Goal: Check status: Check status

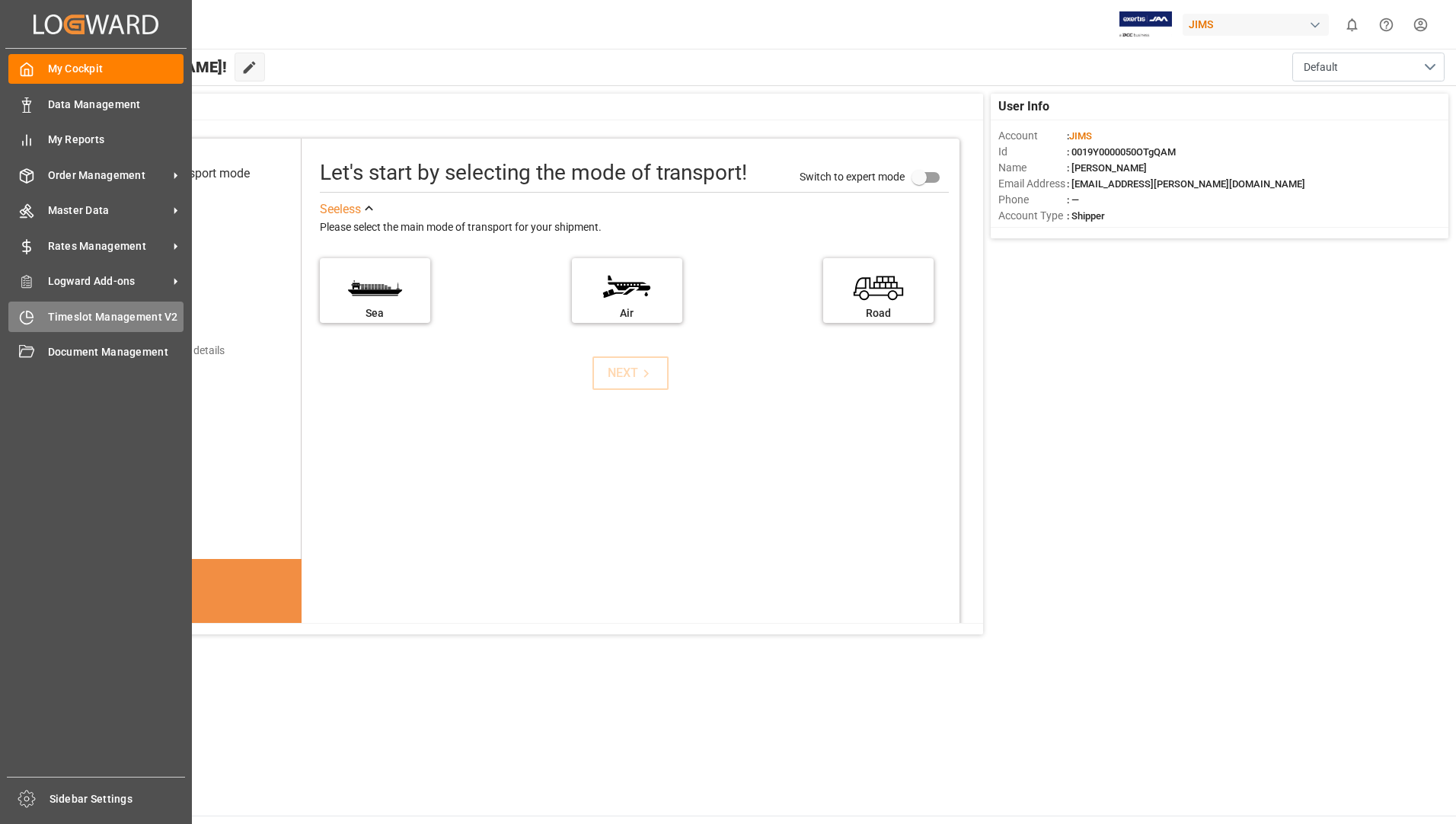
click at [66, 316] on span "Timeslot Management V2" at bounding box center [116, 317] width 136 height 16
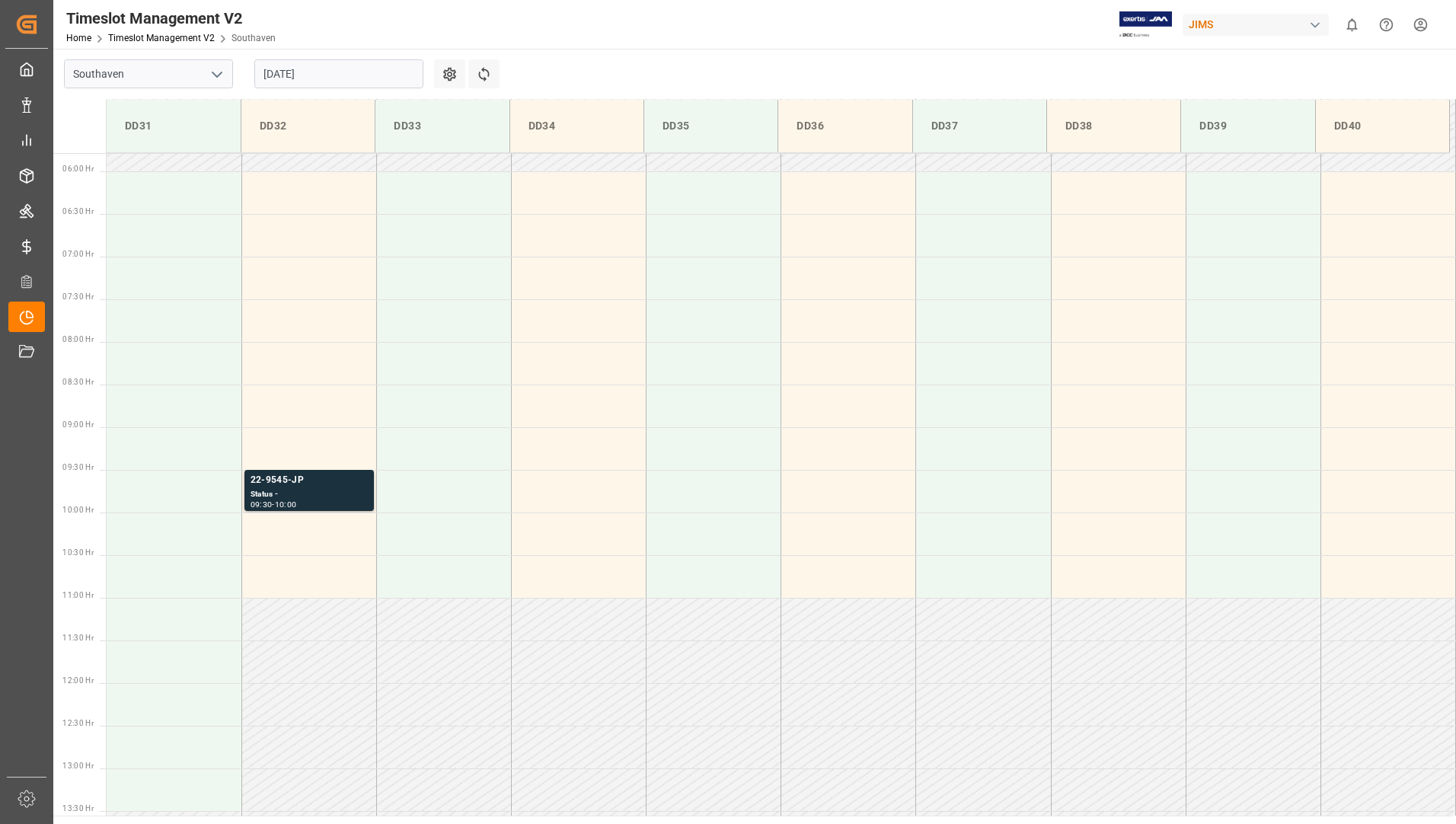
scroll to position [493, 0]
click at [393, 70] on input "[DATE]" at bounding box center [338, 73] width 169 height 29
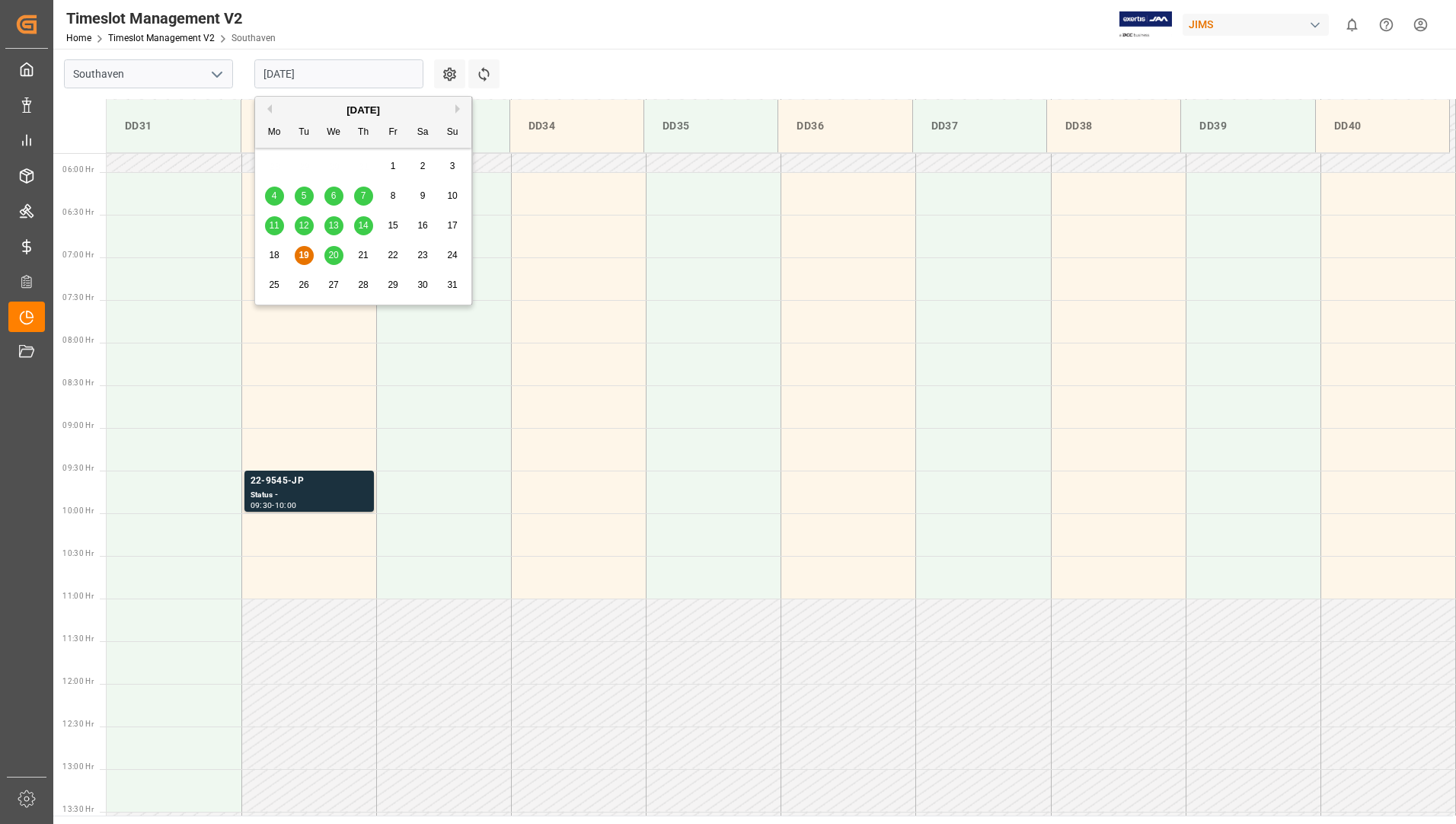
click at [335, 257] on span "20" at bounding box center [333, 256] width 10 height 11
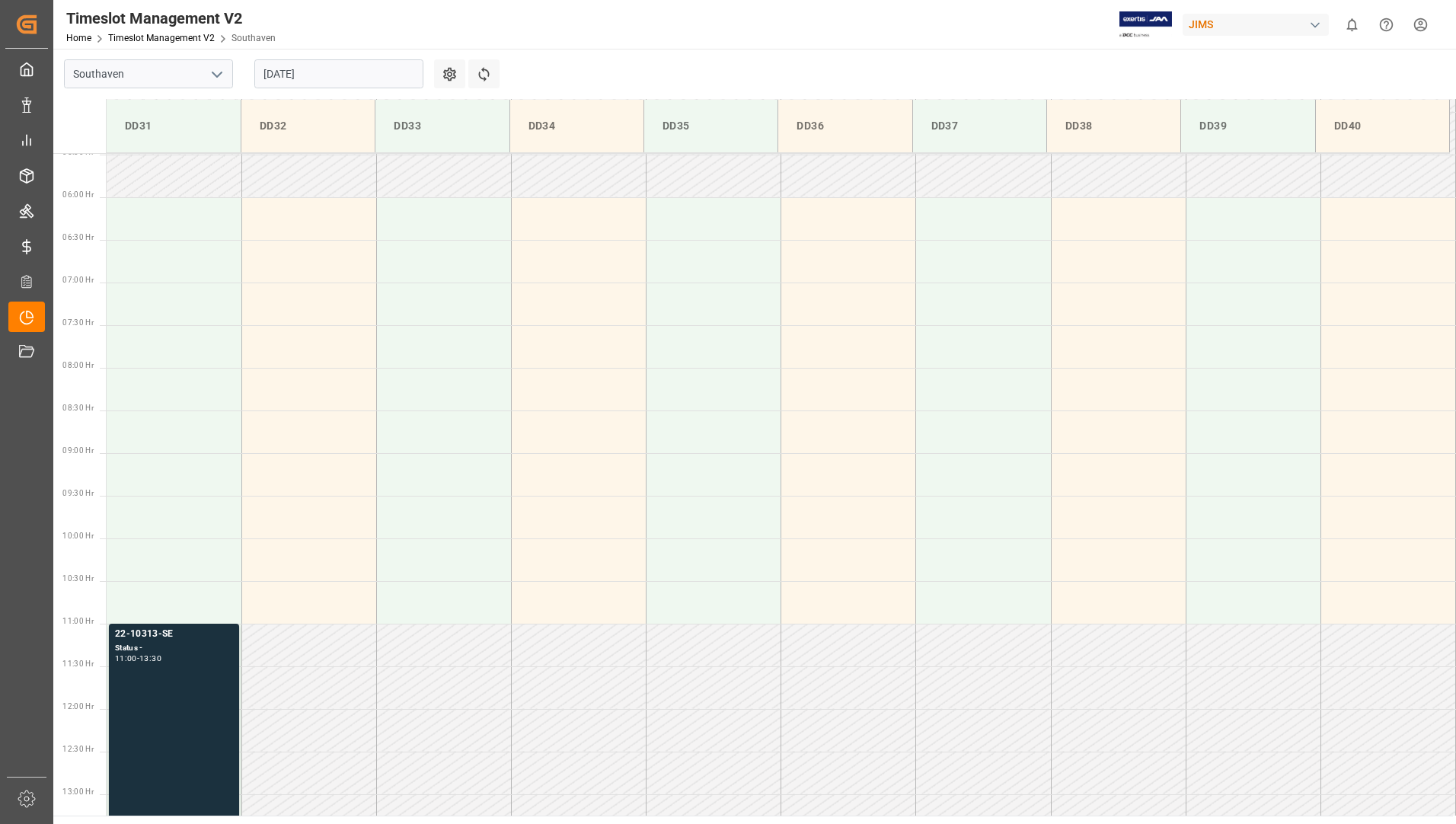
scroll to position [417, 0]
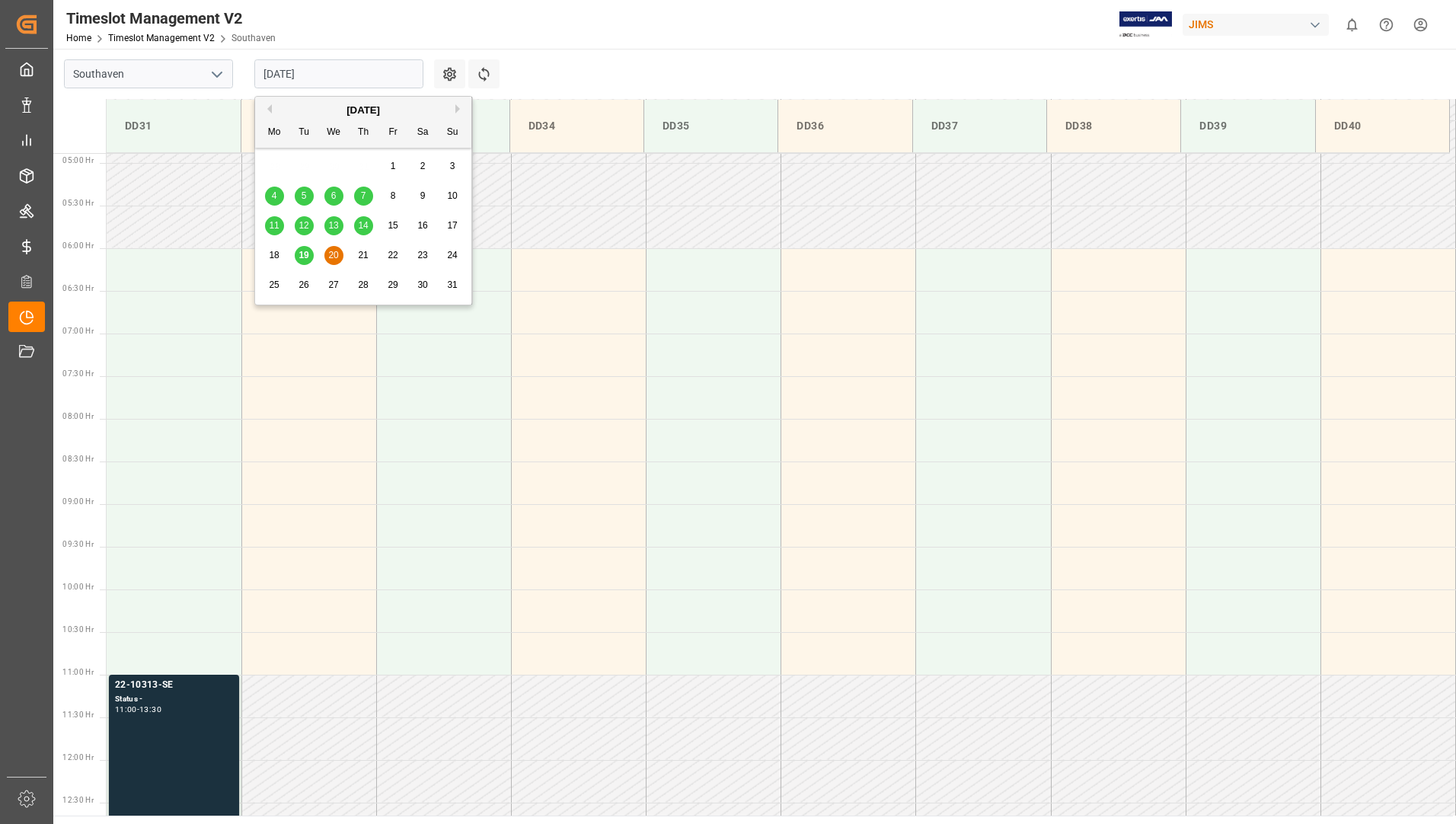
click at [370, 68] on input "[DATE]" at bounding box center [338, 73] width 169 height 29
click at [305, 249] on div "19" at bounding box center [304, 256] width 19 height 18
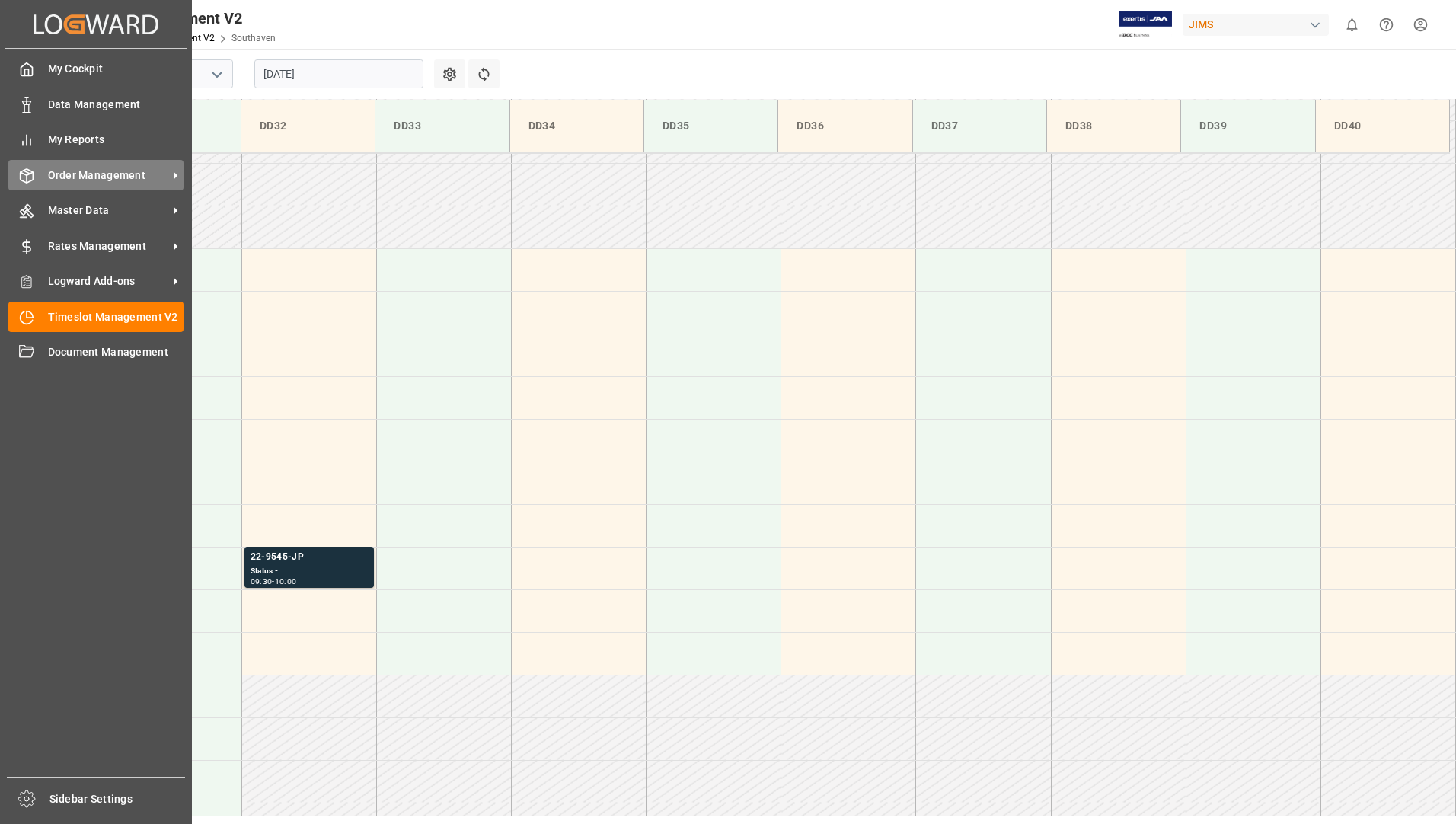
click at [98, 181] on span "Order Management" at bounding box center [108, 175] width 120 height 16
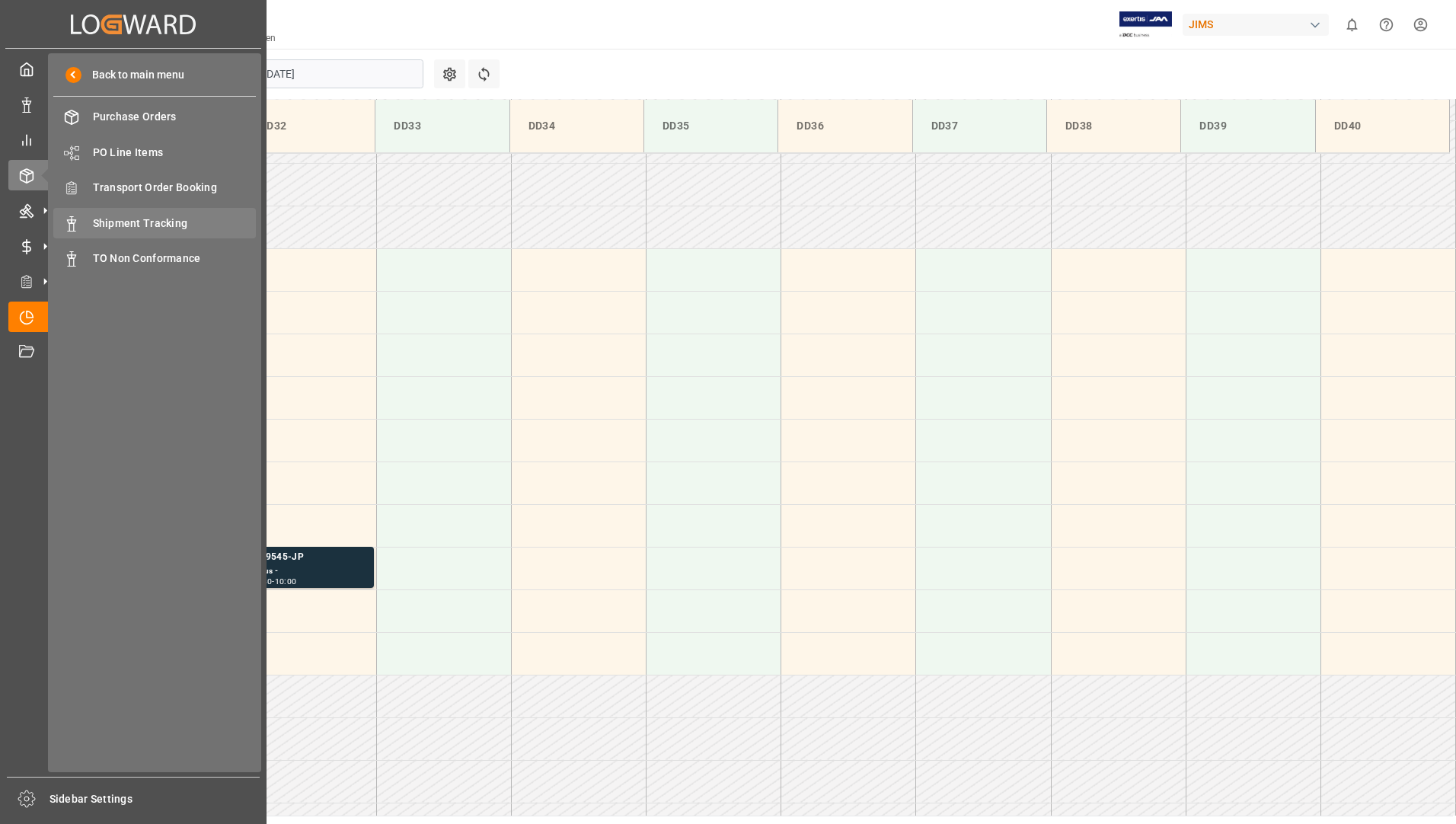
click at [134, 229] on span "Shipment Tracking" at bounding box center [175, 224] width 164 height 16
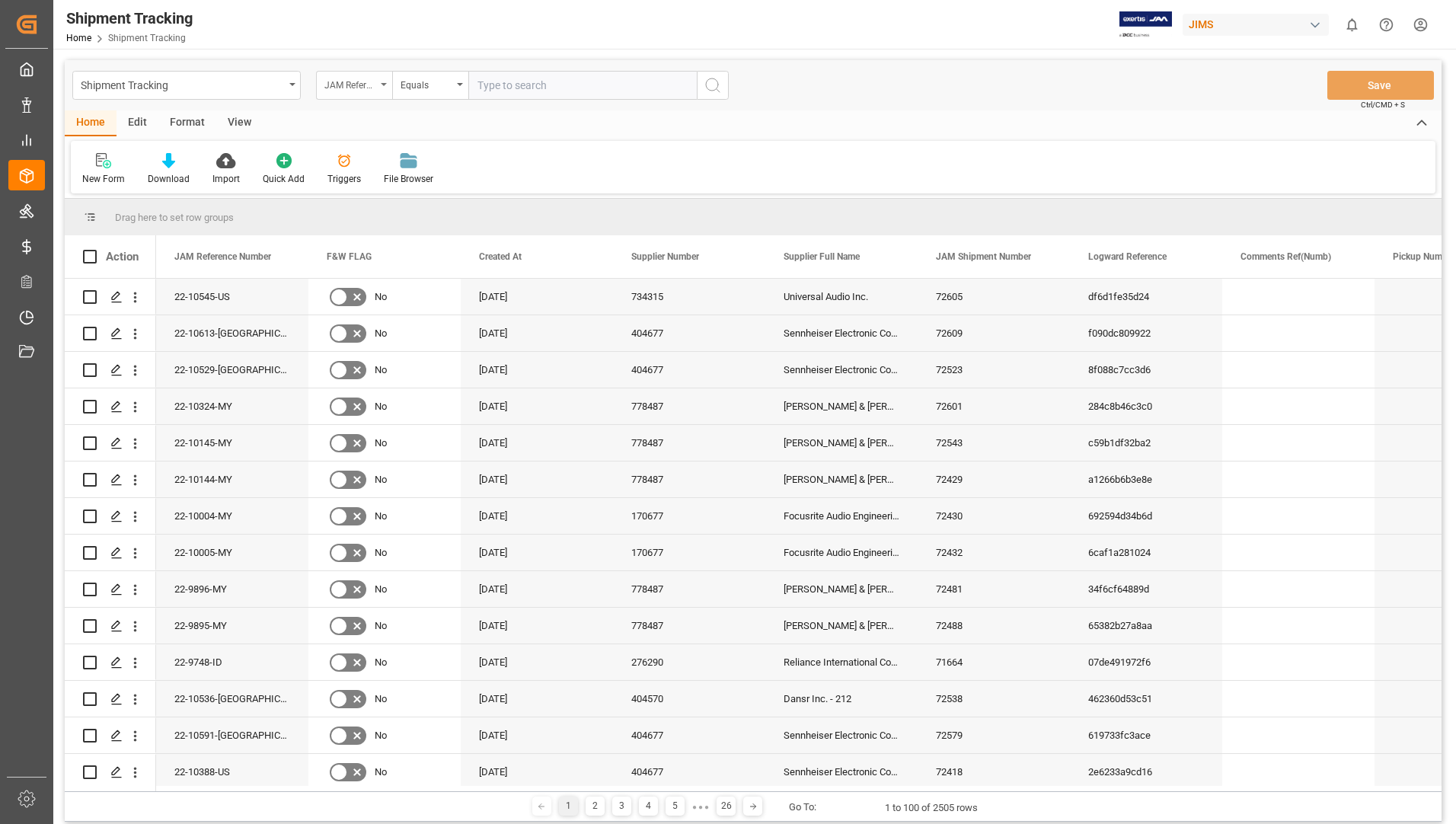
click at [389, 84] on div "JAM Reference Number" at bounding box center [353, 85] width 76 height 29
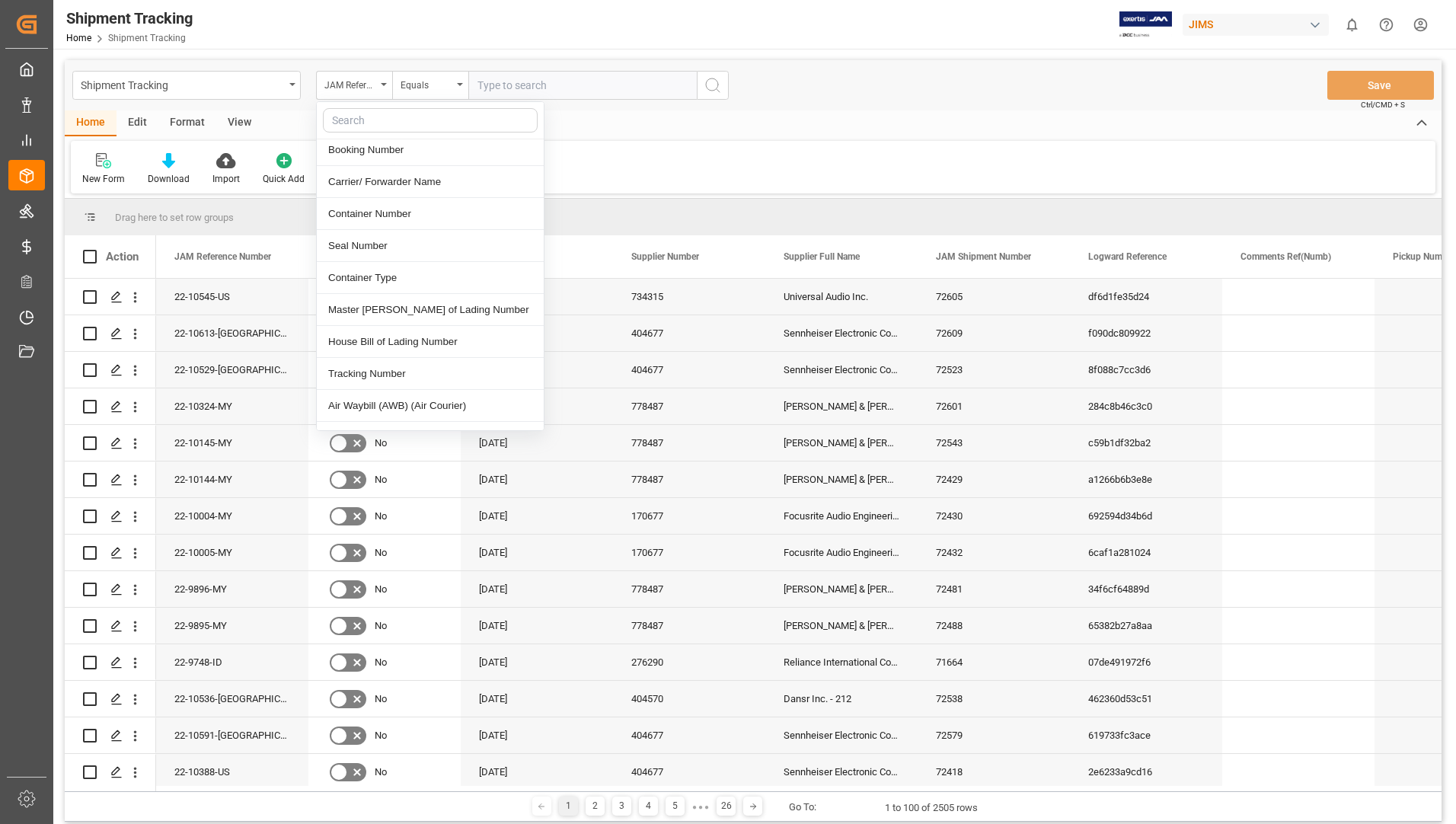
scroll to position [610, 0]
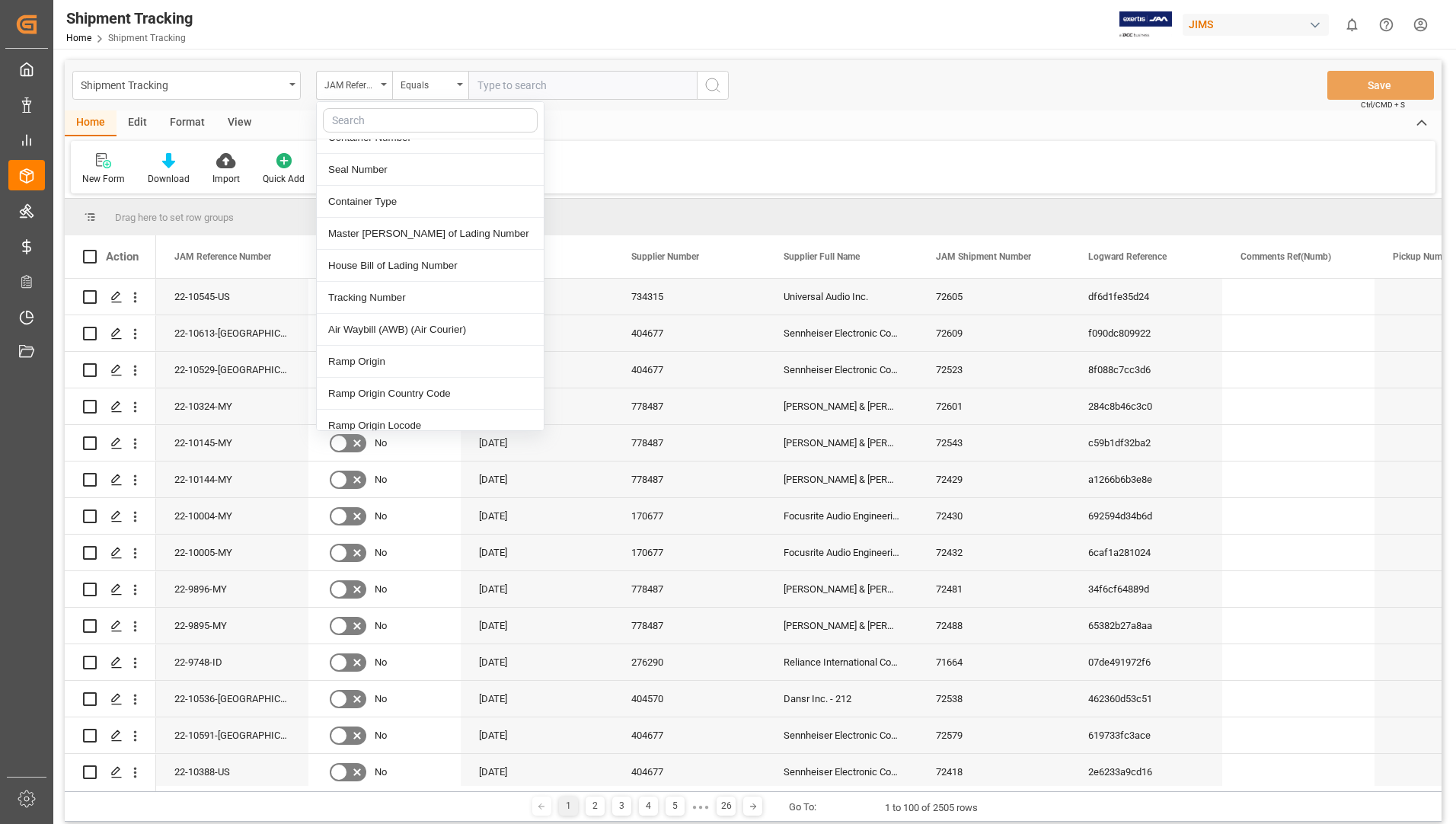
click at [405, 287] on div "Tracking Number" at bounding box center [430, 298] width 227 height 32
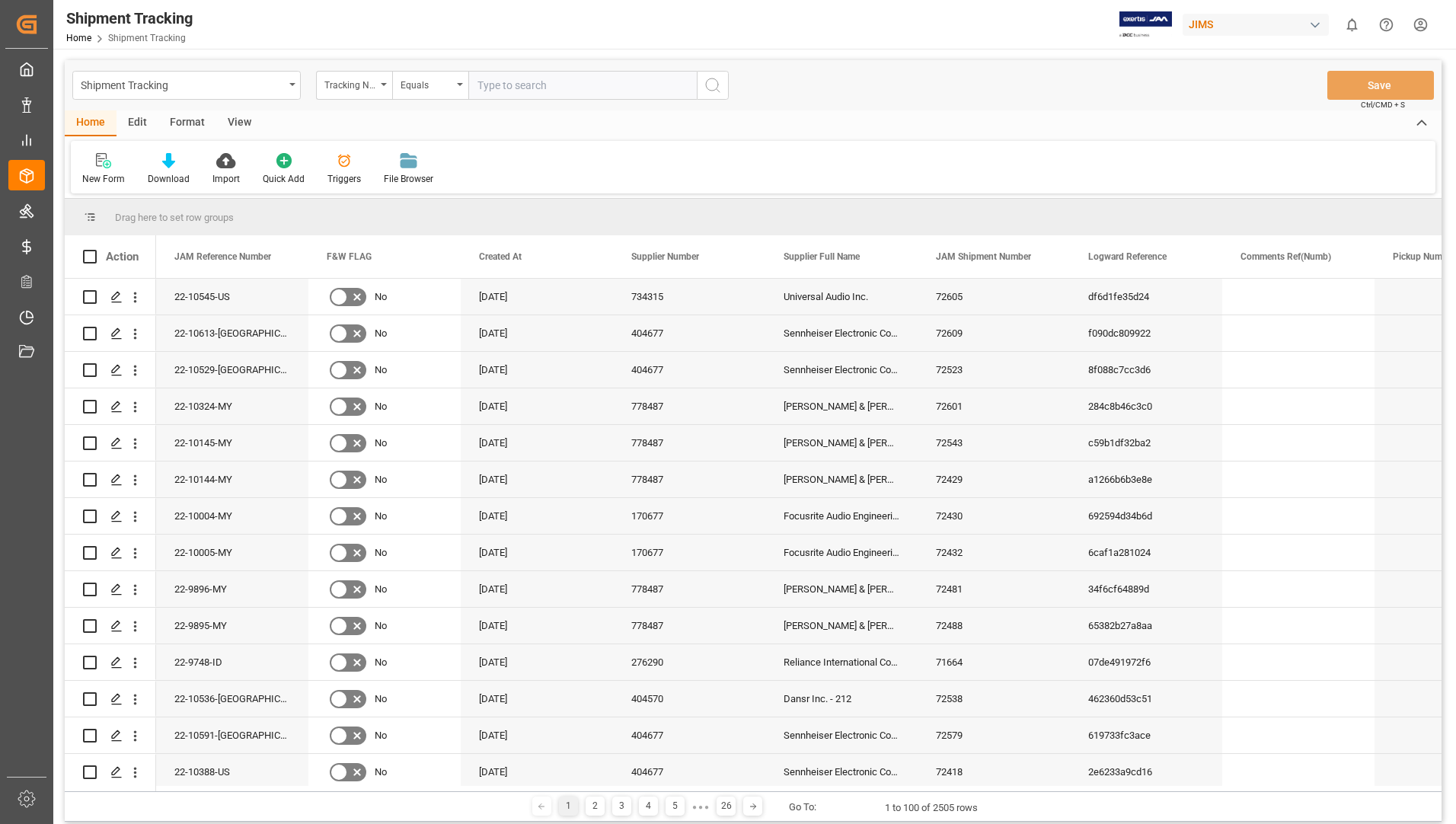
click at [516, 88] on input "text" at bounding box center [582, 85] width 228 height 29
type input "391998031348"
click at [710, 88] on icon "search button" at bounding box center [712, 84] width 18 height 18
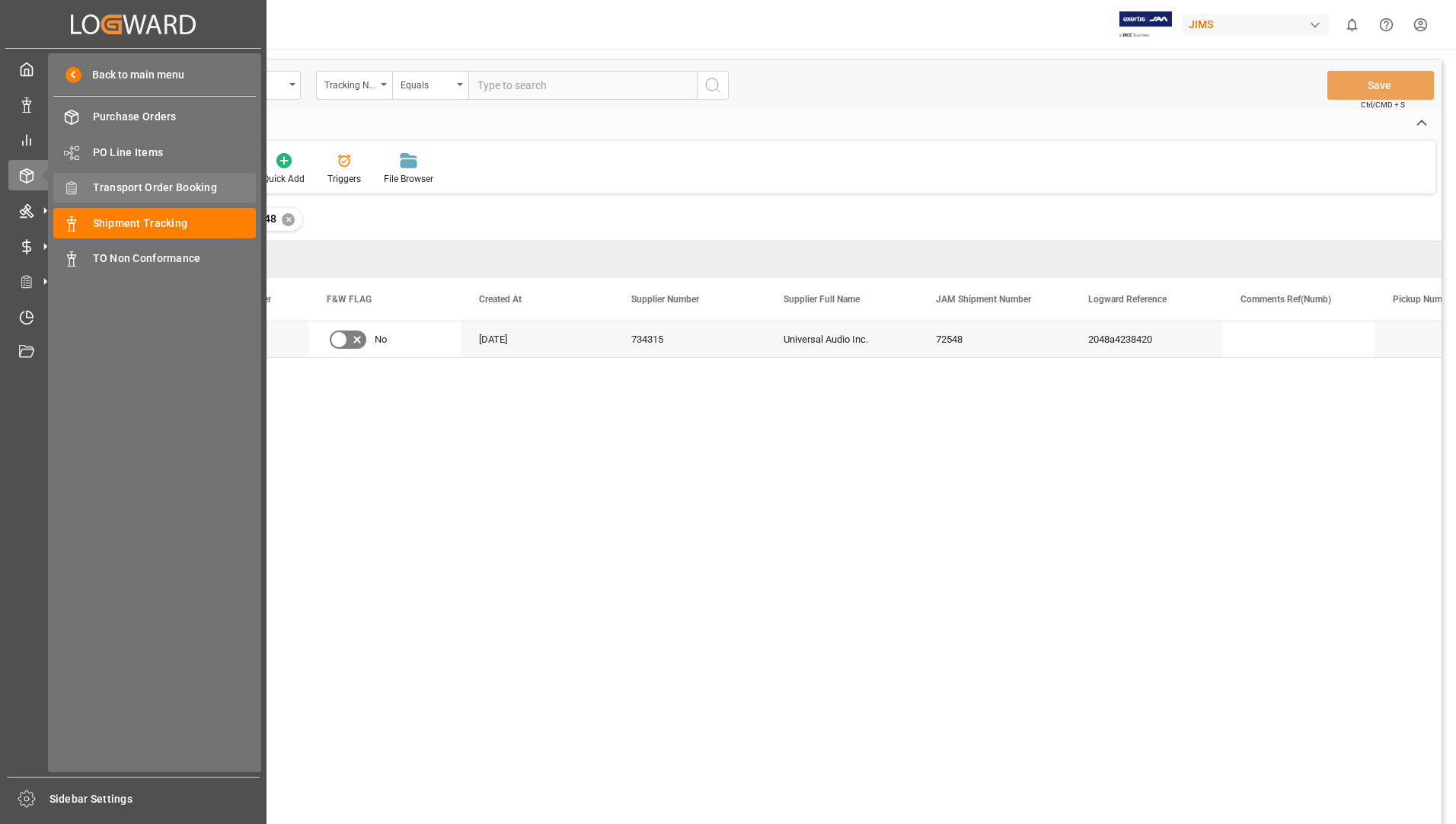
click at [106, 181] on span "Transport Order Booking" at bounding box center [175, 188] width 164 height 16
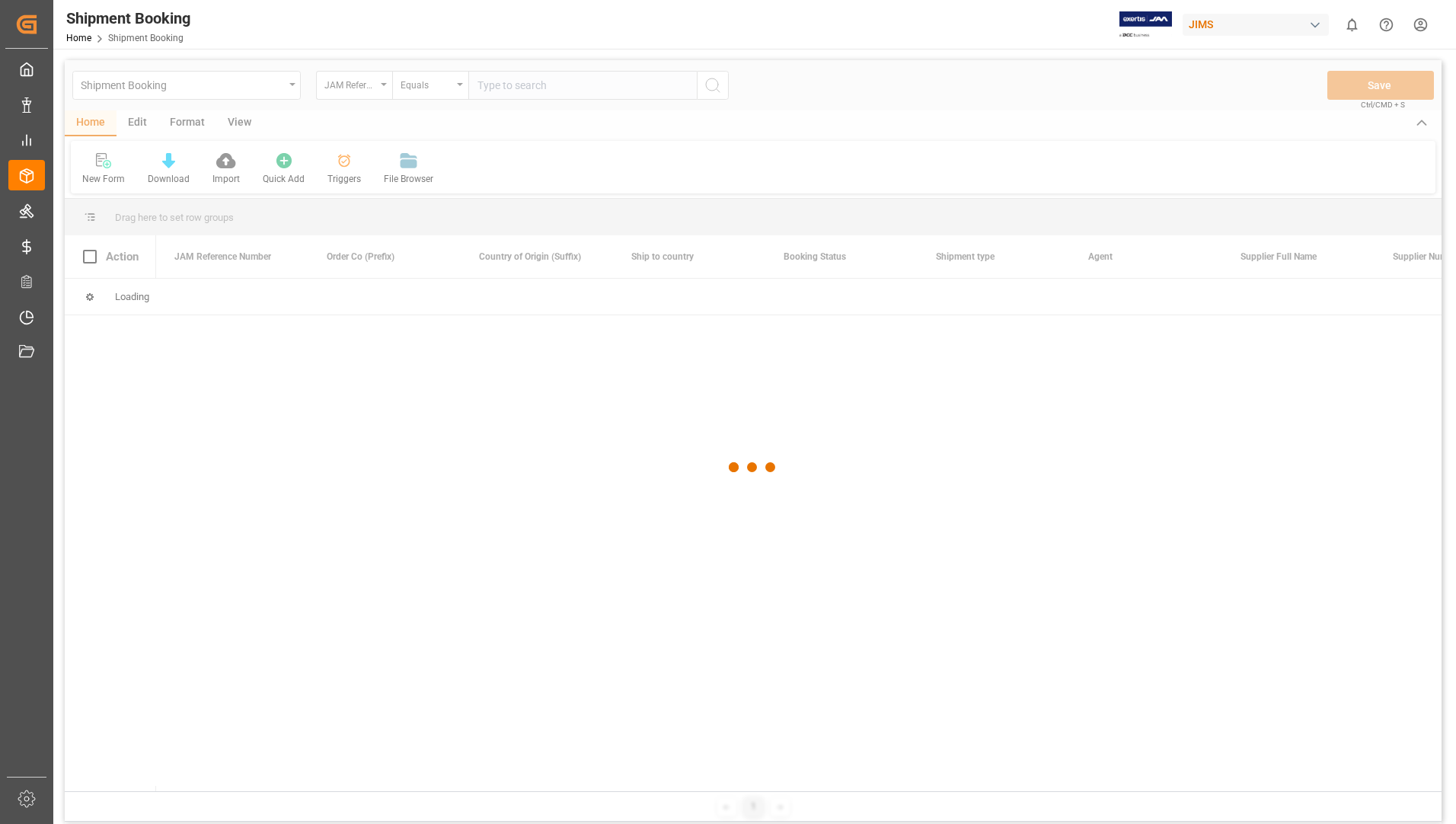
click at [534, 83] on div at bounding box center [753, 468] width 1377 height 815
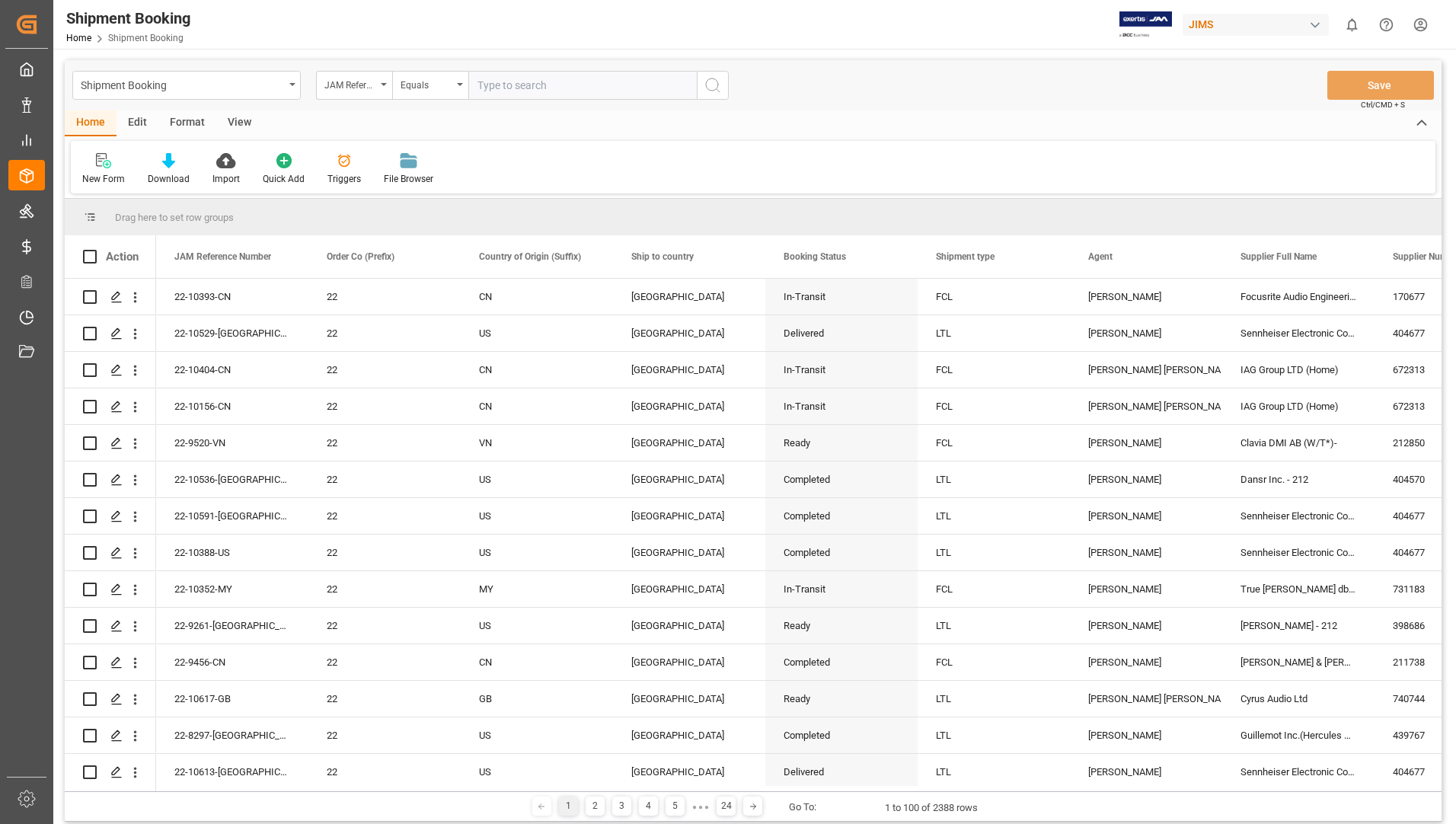
click at [535, 83] on input "text" at bounding box center [582, 85] width 228 height 29
type input "22-10549-us"
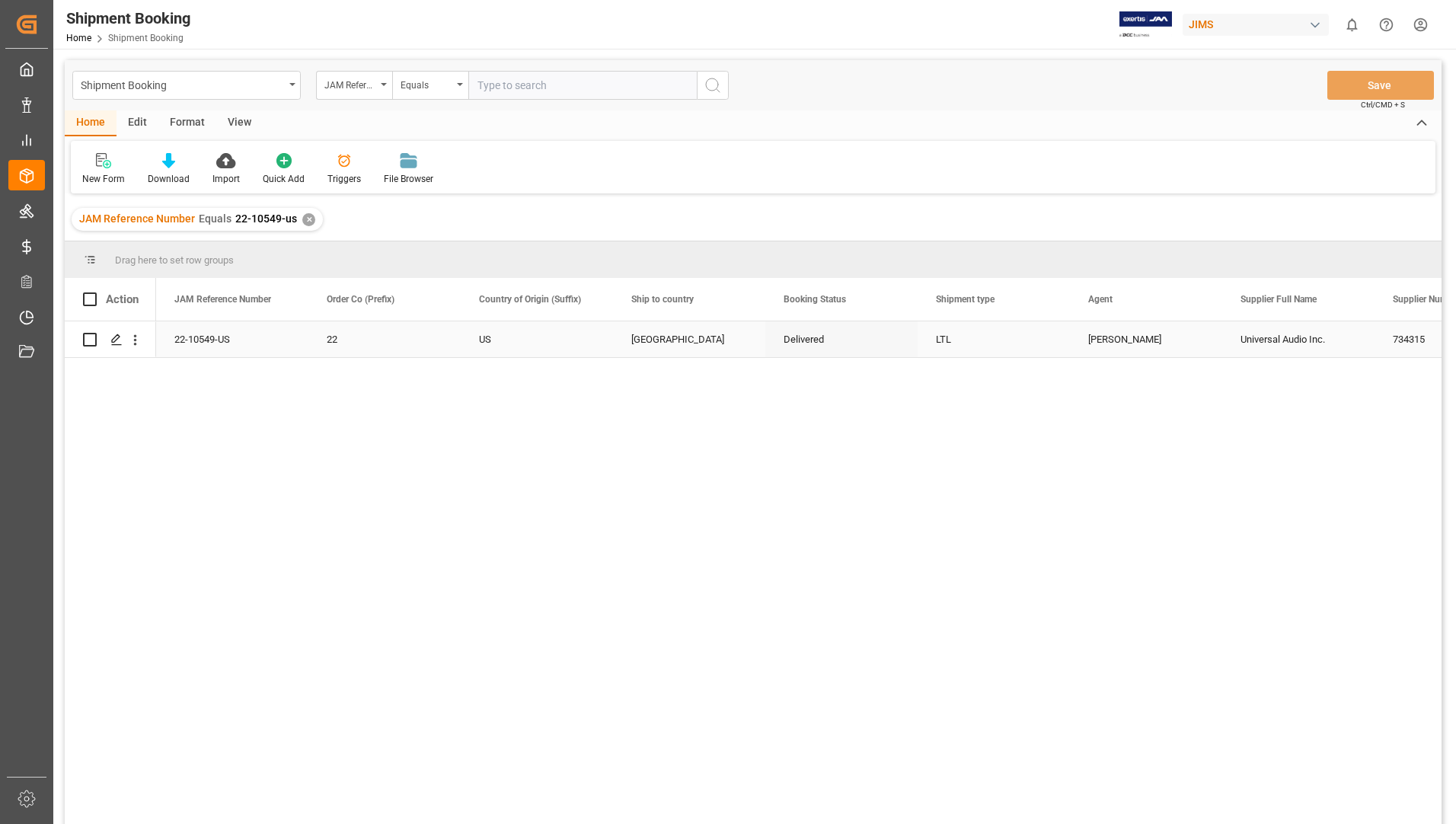
click at [92, 343] on input "Press Space to toggle row selection (unchecked)" at bounding box center [90, 340] width 14 height 14
checkbox input "true"
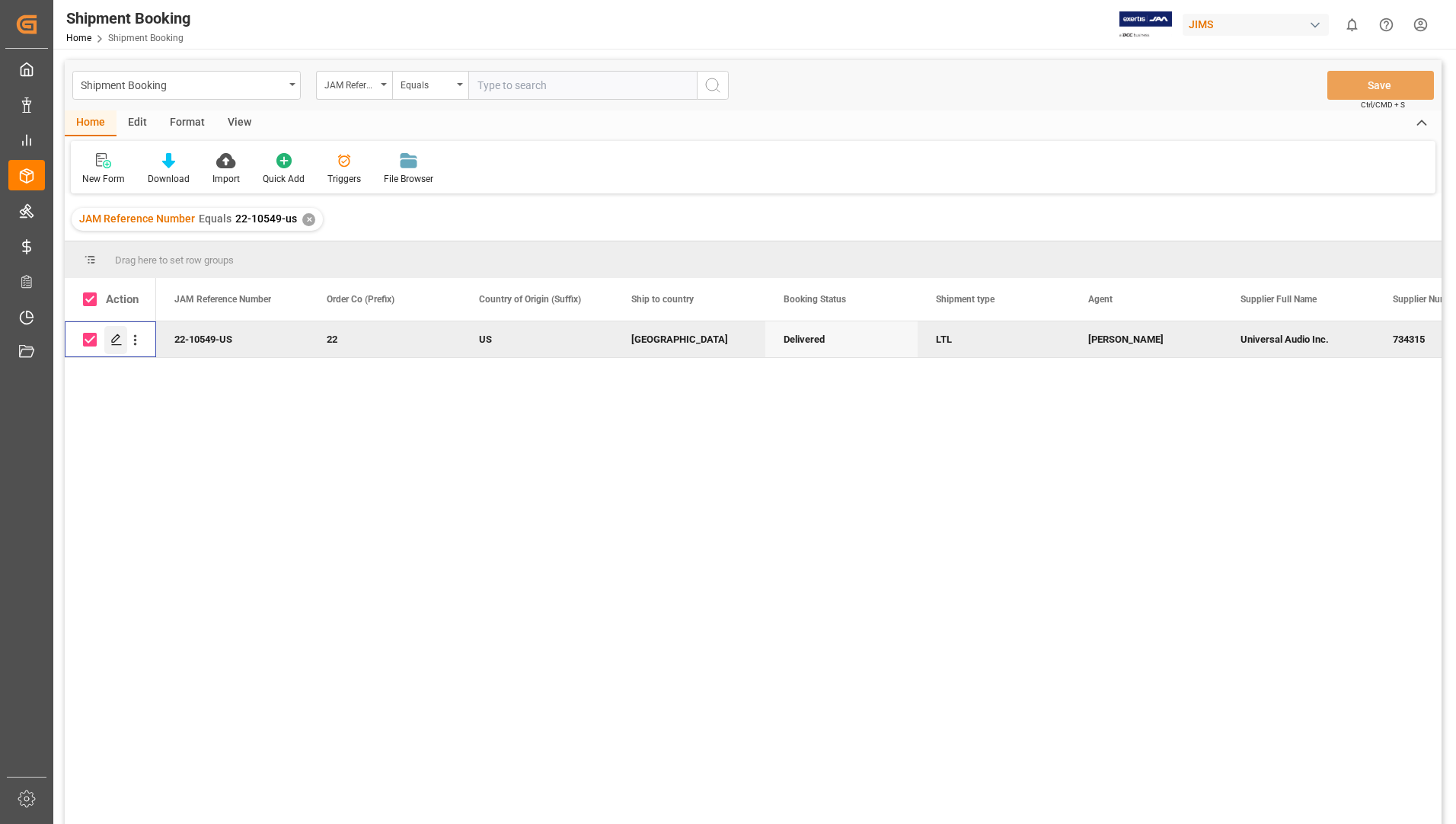
click at [118, 337] on icon "Press SPACE to deselect this row." at bounding box center [116, 340] width 13 height 13
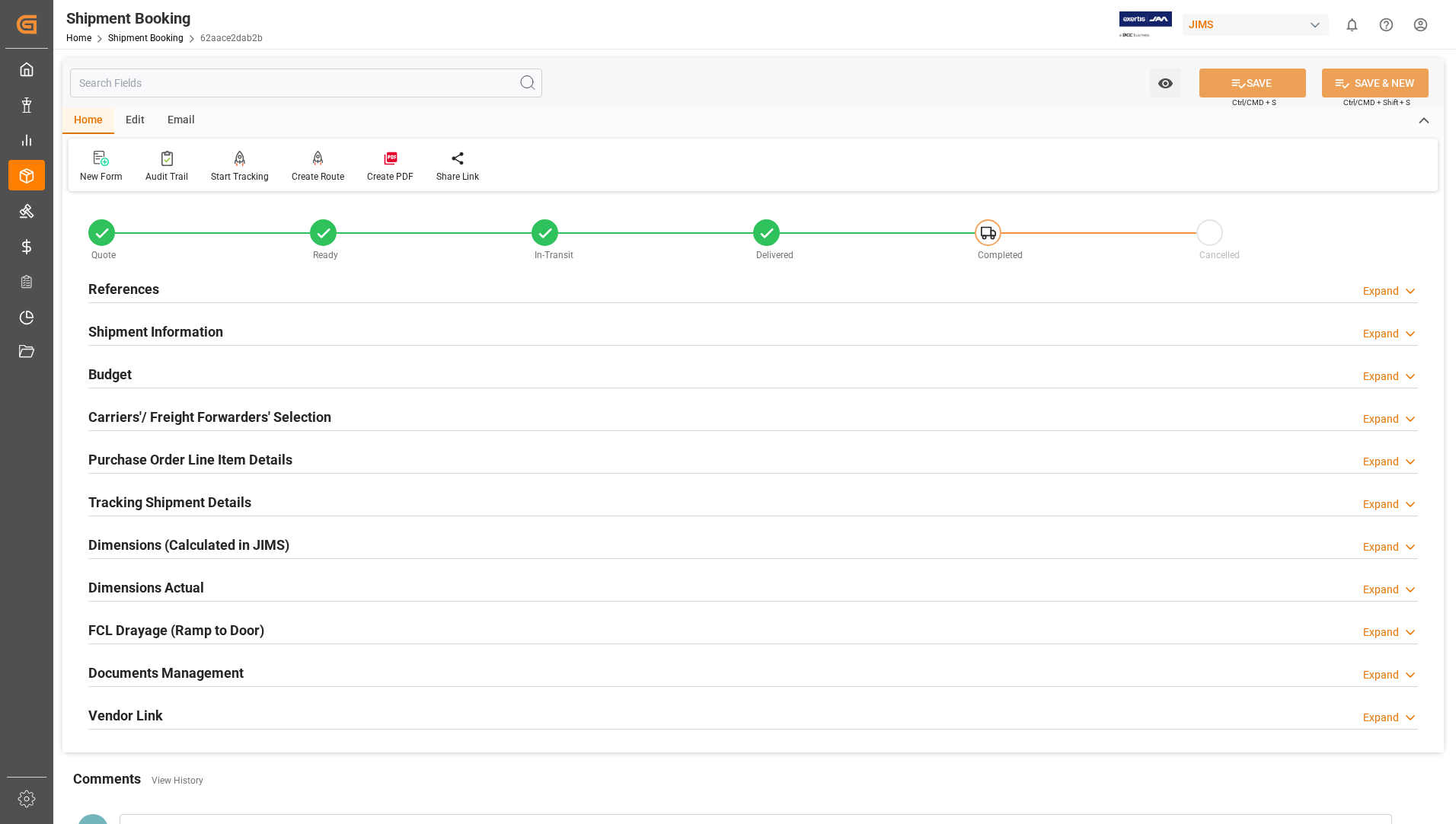
click at [202, 668] on h2 "Documents Management" at bounding box center [166, 673] width 156 height 20
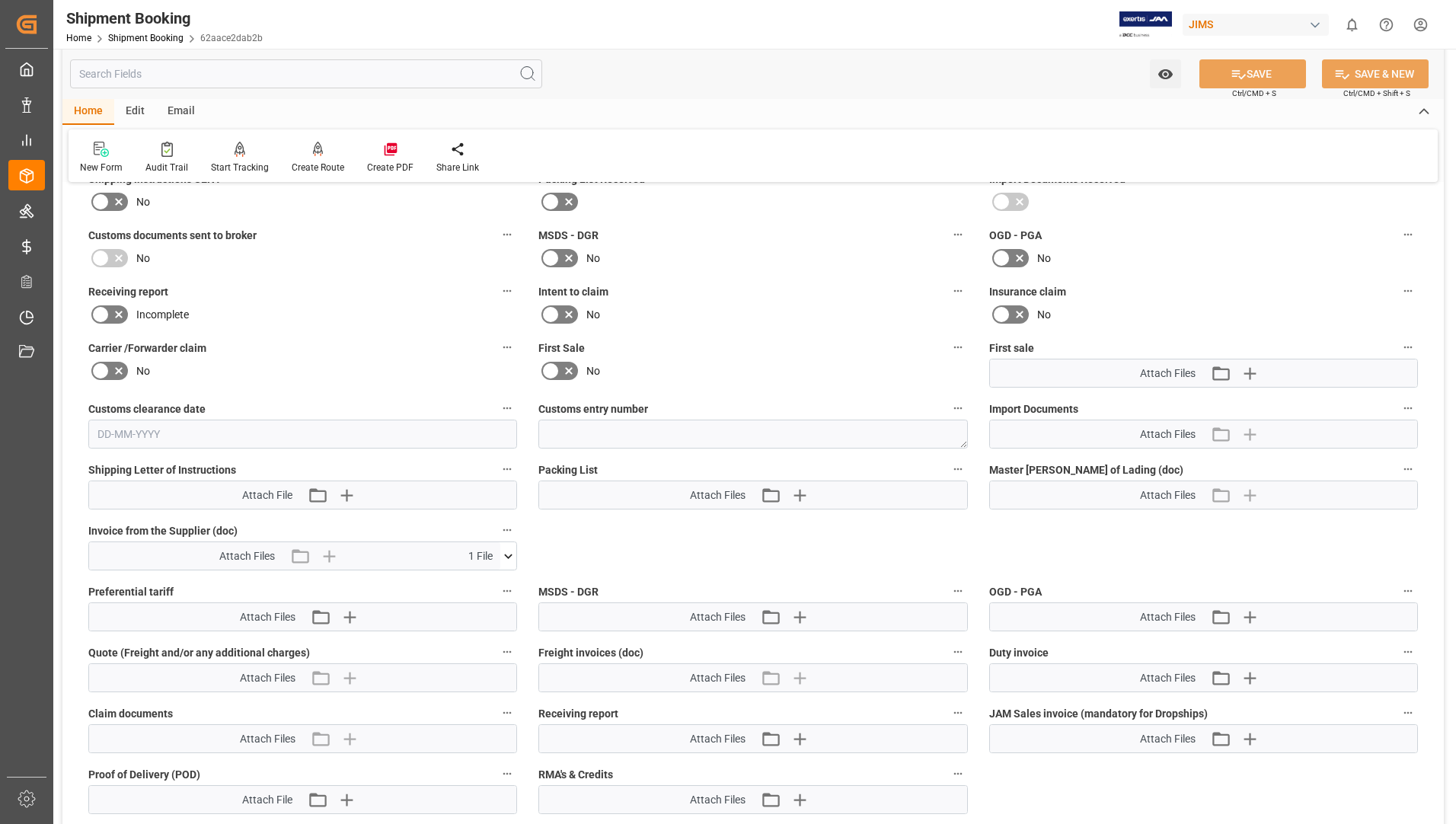
scroll to position [533, 0]
click at [512, 550] on icon at bounding box center [508, 555] width 16 height 16
click at [476, 579] on icon at bounding box center [468, 583] width 16 height 16
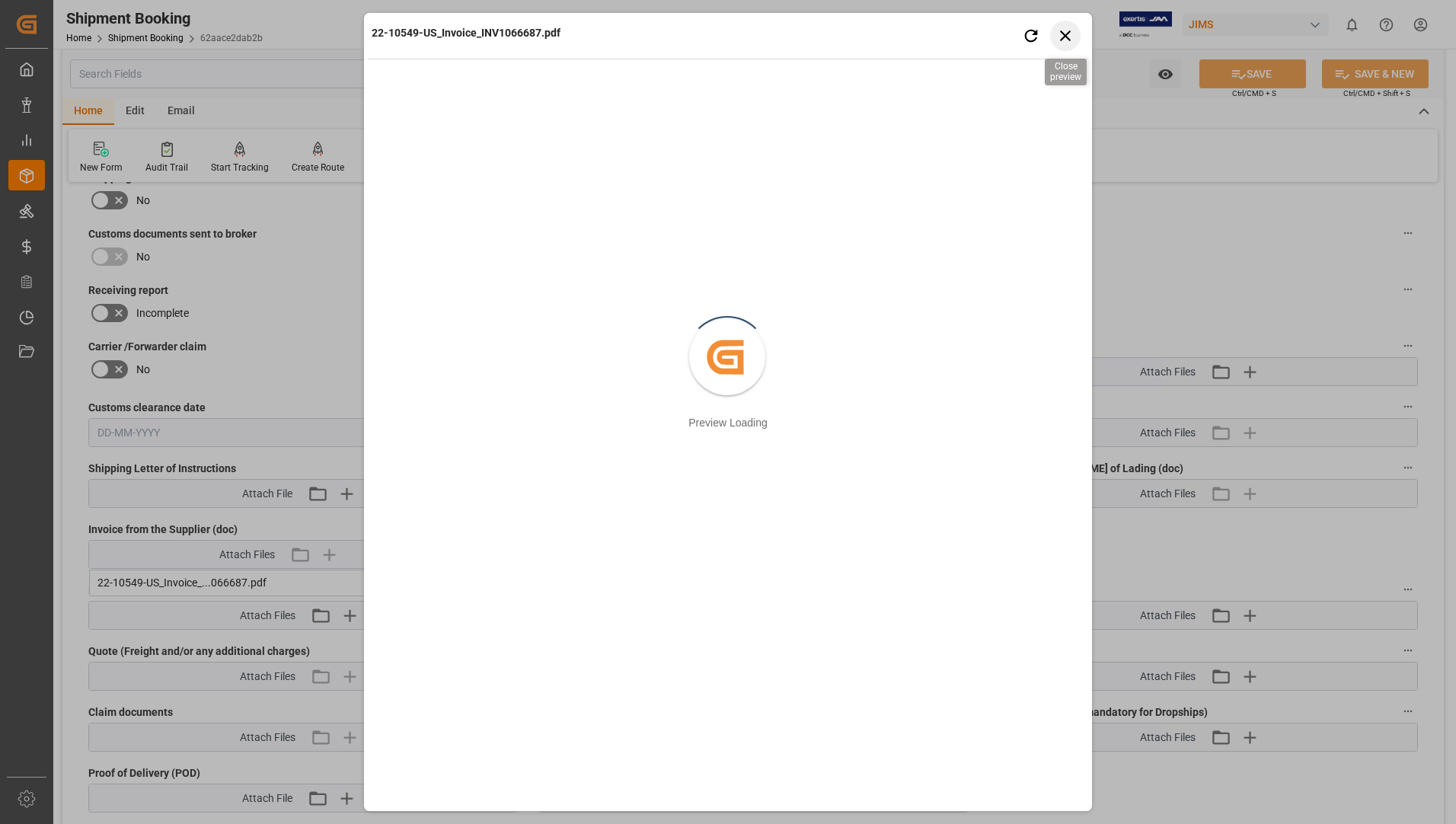
click at [1061, 30] on icon "button" at bounding box center [1066, 35] width 19 height 19
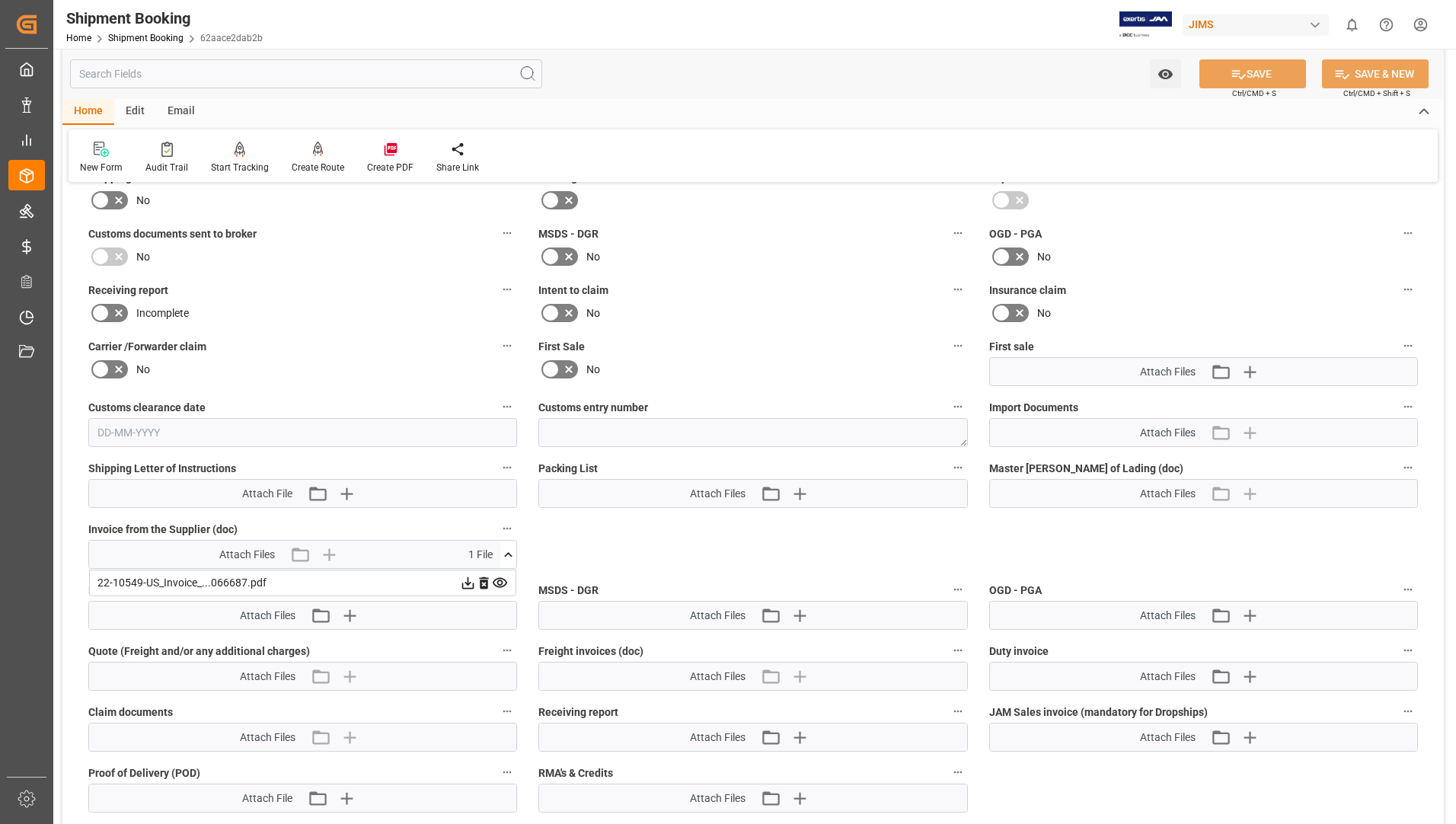
click at [279, 252] on div "No" at bounding box center [302, 256] width 429 height 24
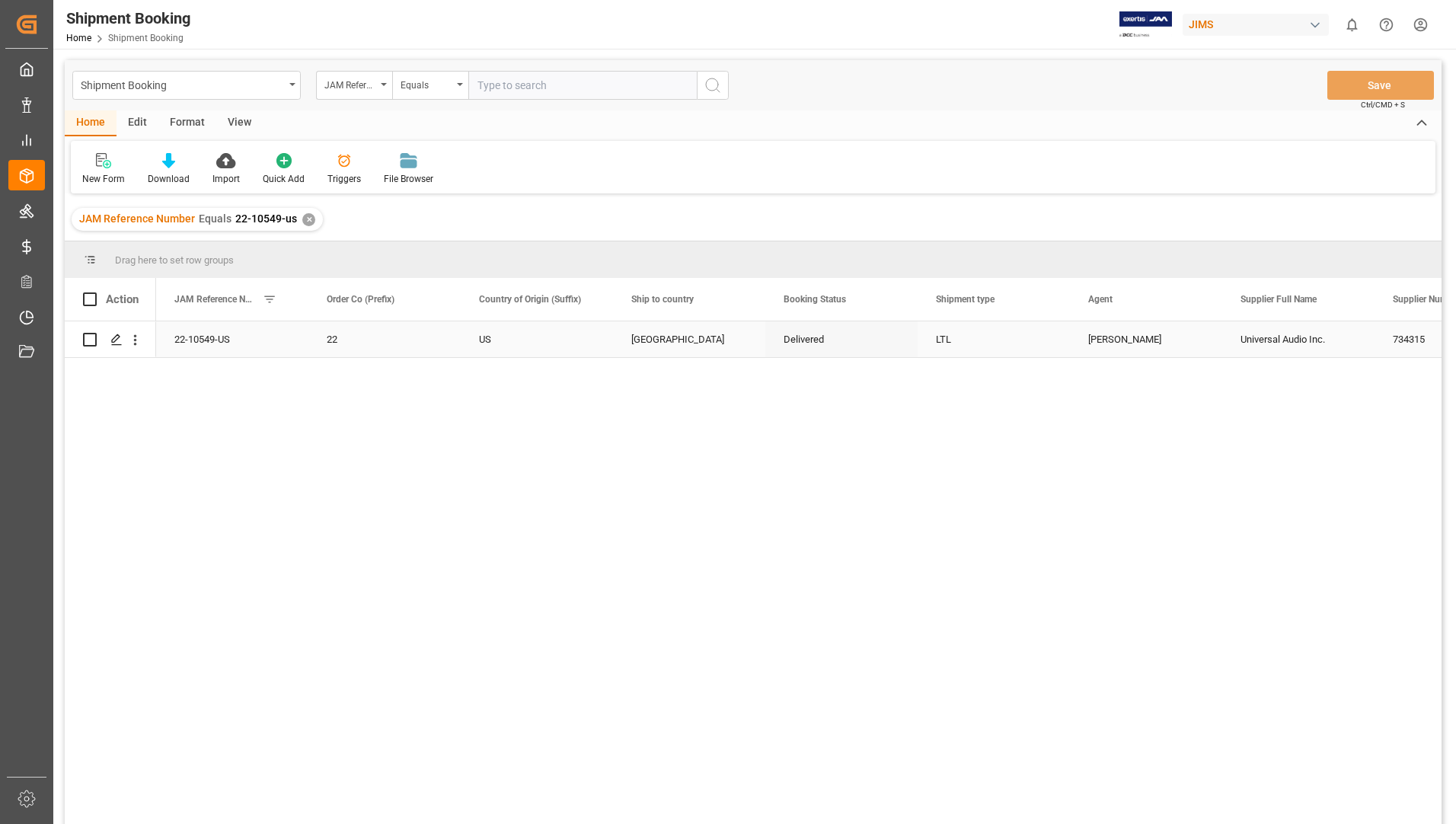
click at [84, 337] on input "Press Space to toggle row selection (unchecked)" at bounding box center [90, 340] width 14 height 14
checkbox input "true"
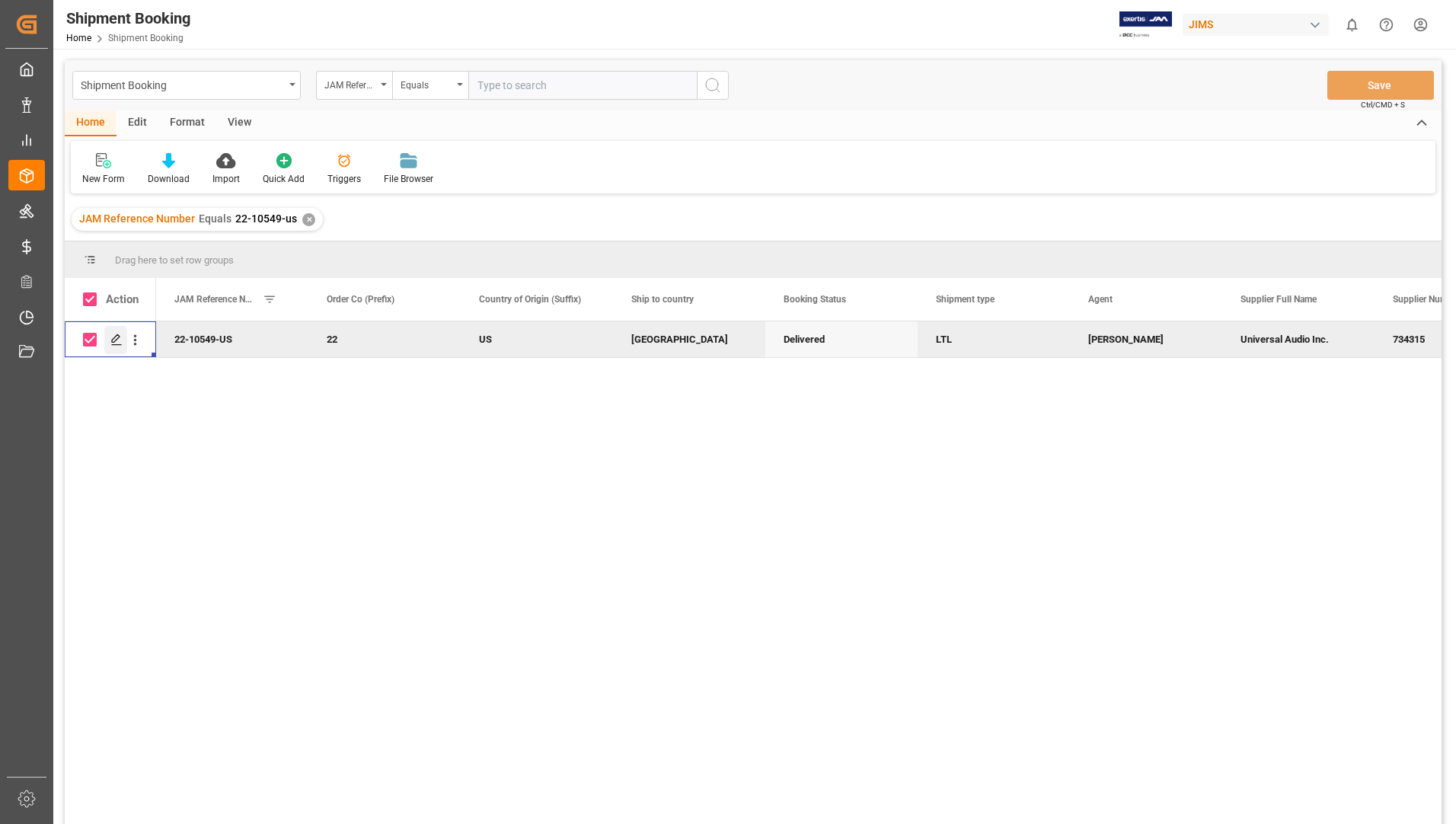
click at [109, 339] on div "Press SPACE to deselect this row." at bounding box center [116, 340] width 23 height 28
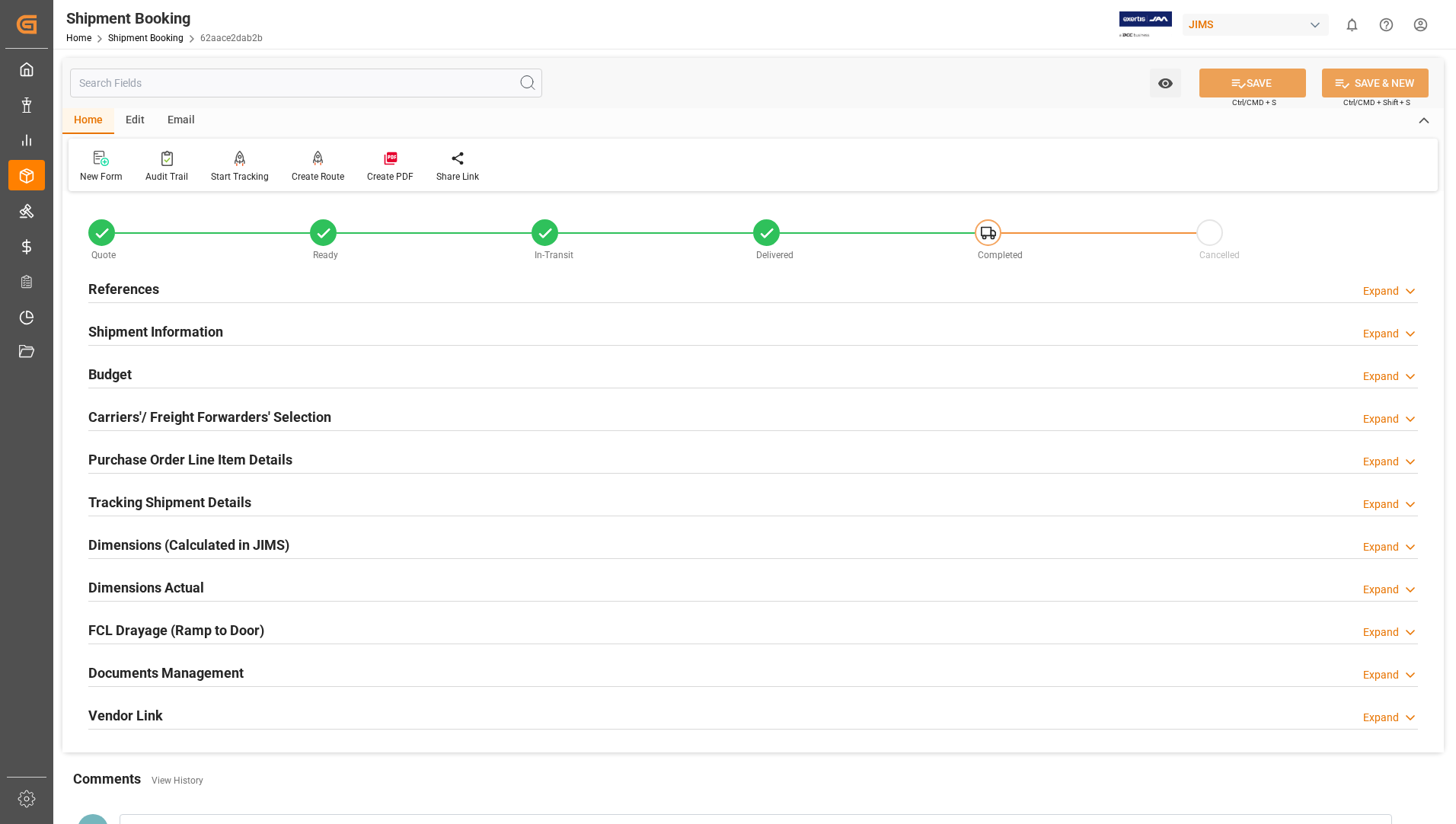
click at [119, 497] on h2 "Tracking Shipment Details" at bounding box center [170, 503] width 163 height 20
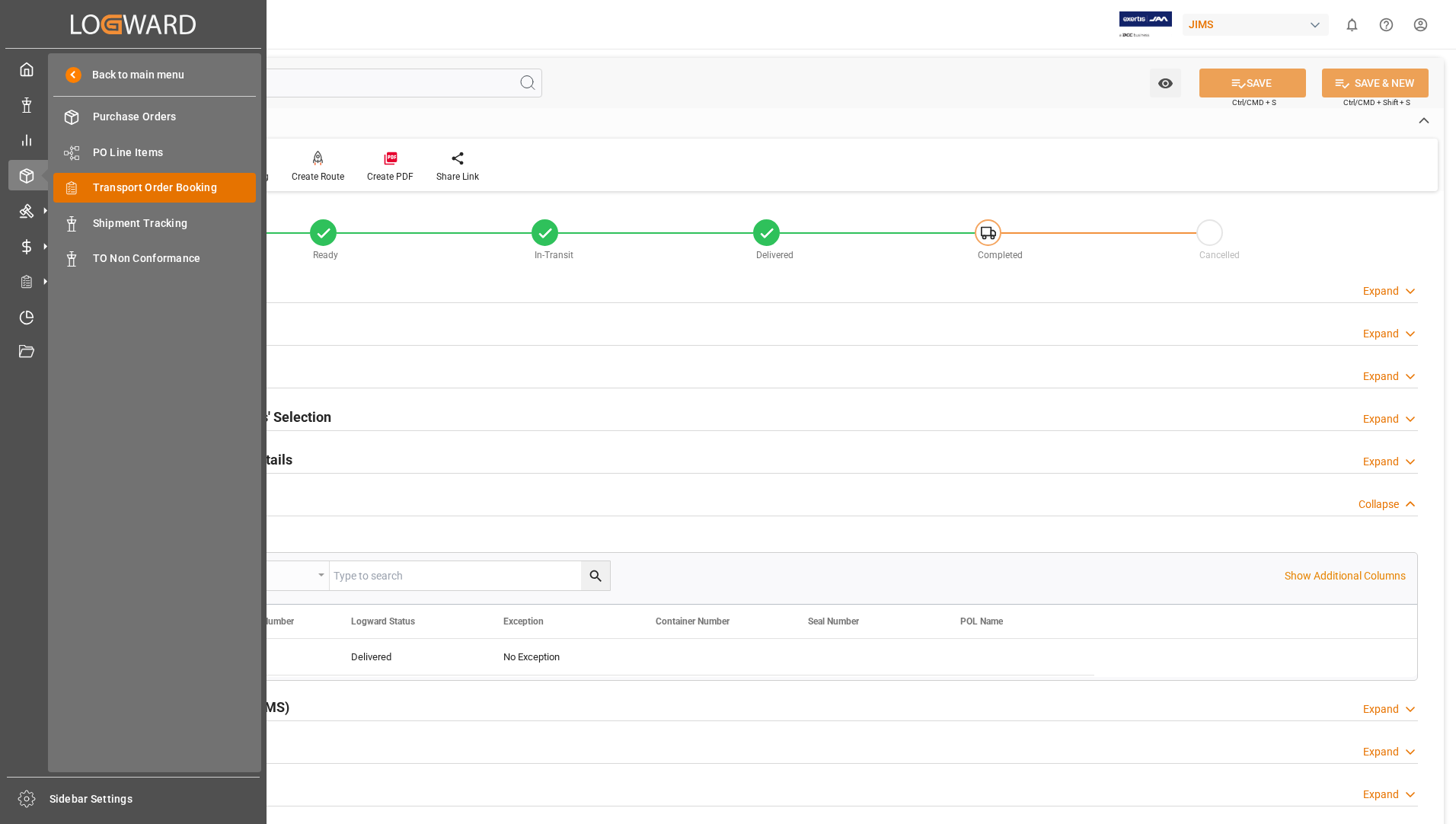
click at [104, 188] on span "Transport Order Booking" at bounding box center [175, 188] width 164 height 16
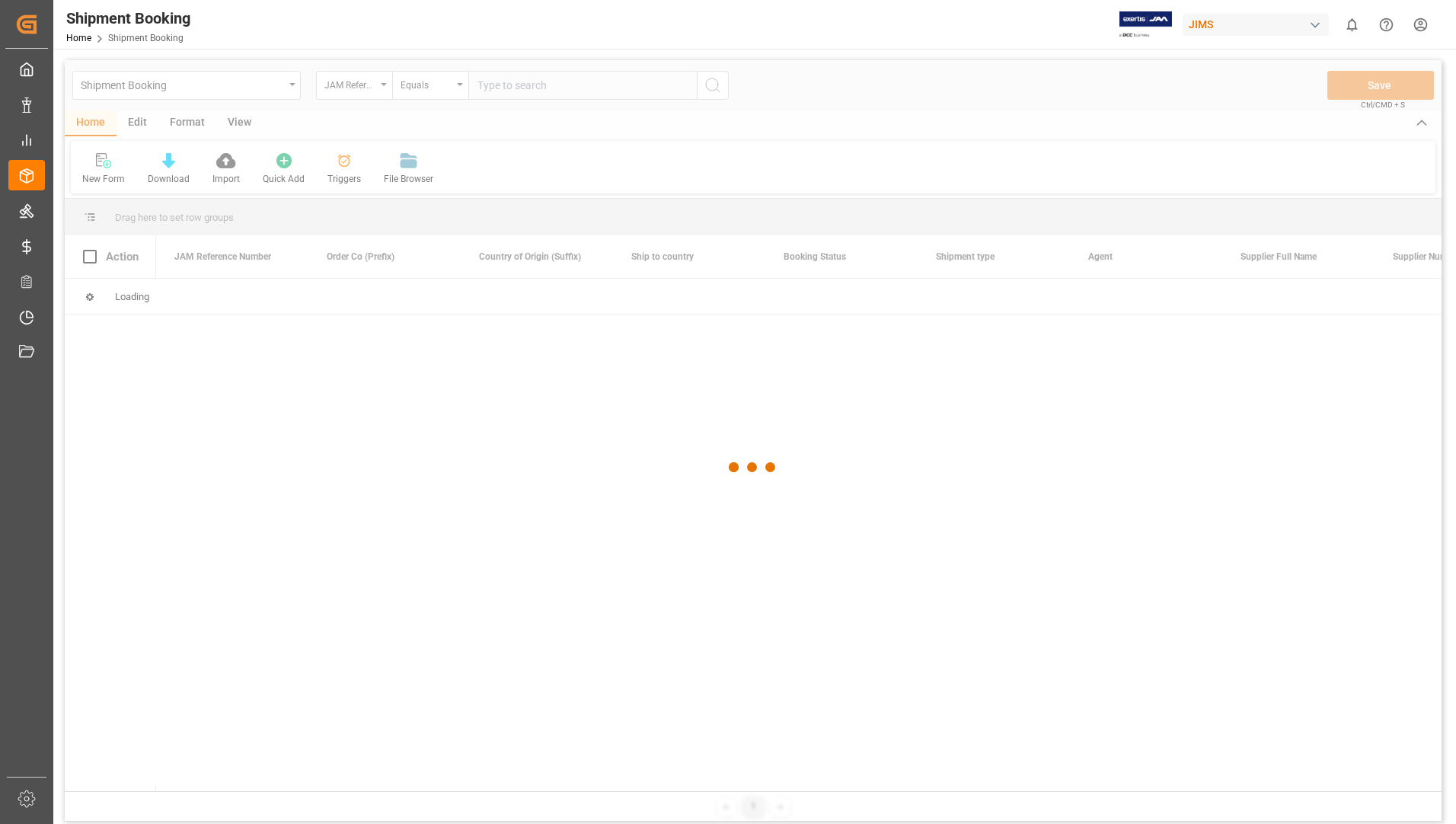
click at [544, 84] on div at bounding box center [753, 468] width 1377 height 815
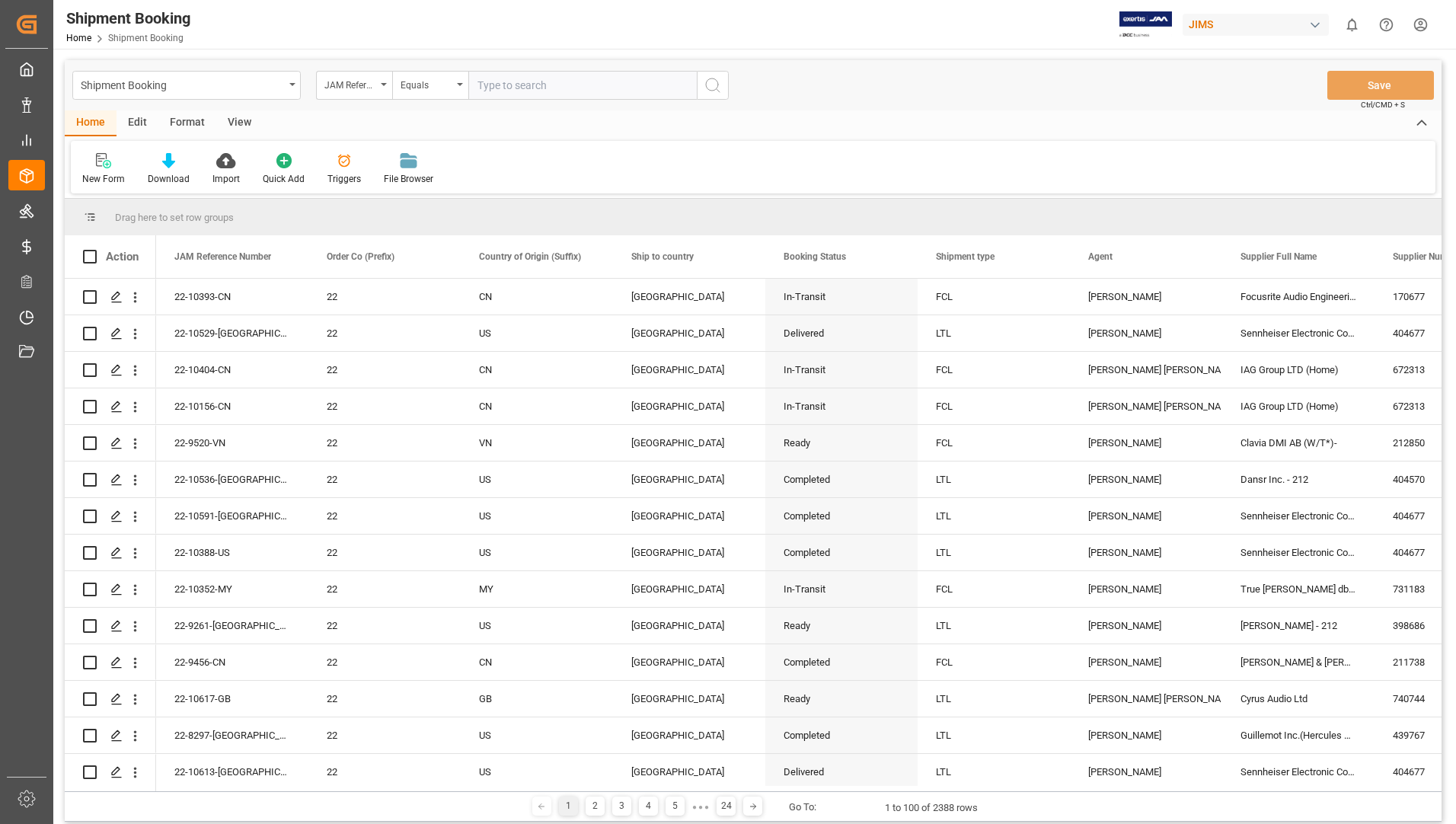
click at [546, 81] on input "text" at bounding box center [582, 85] width 228 height 29
type input "22-10550-us"
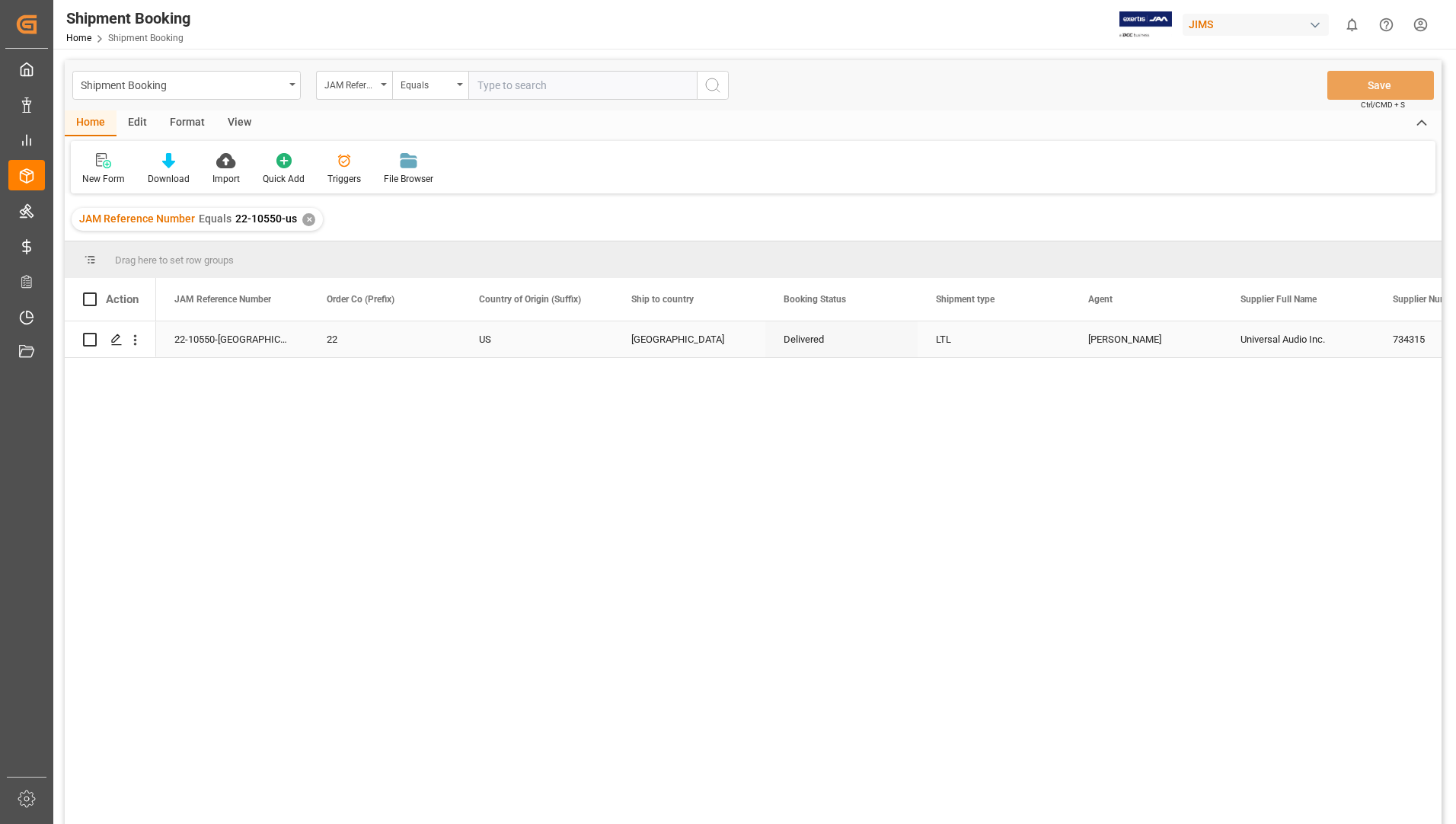
click at [92, 341] on input "Press Space to toggle row selection (unchecked)" at bounding box center [90, 340] width 14 height 14
checkbox input "true"
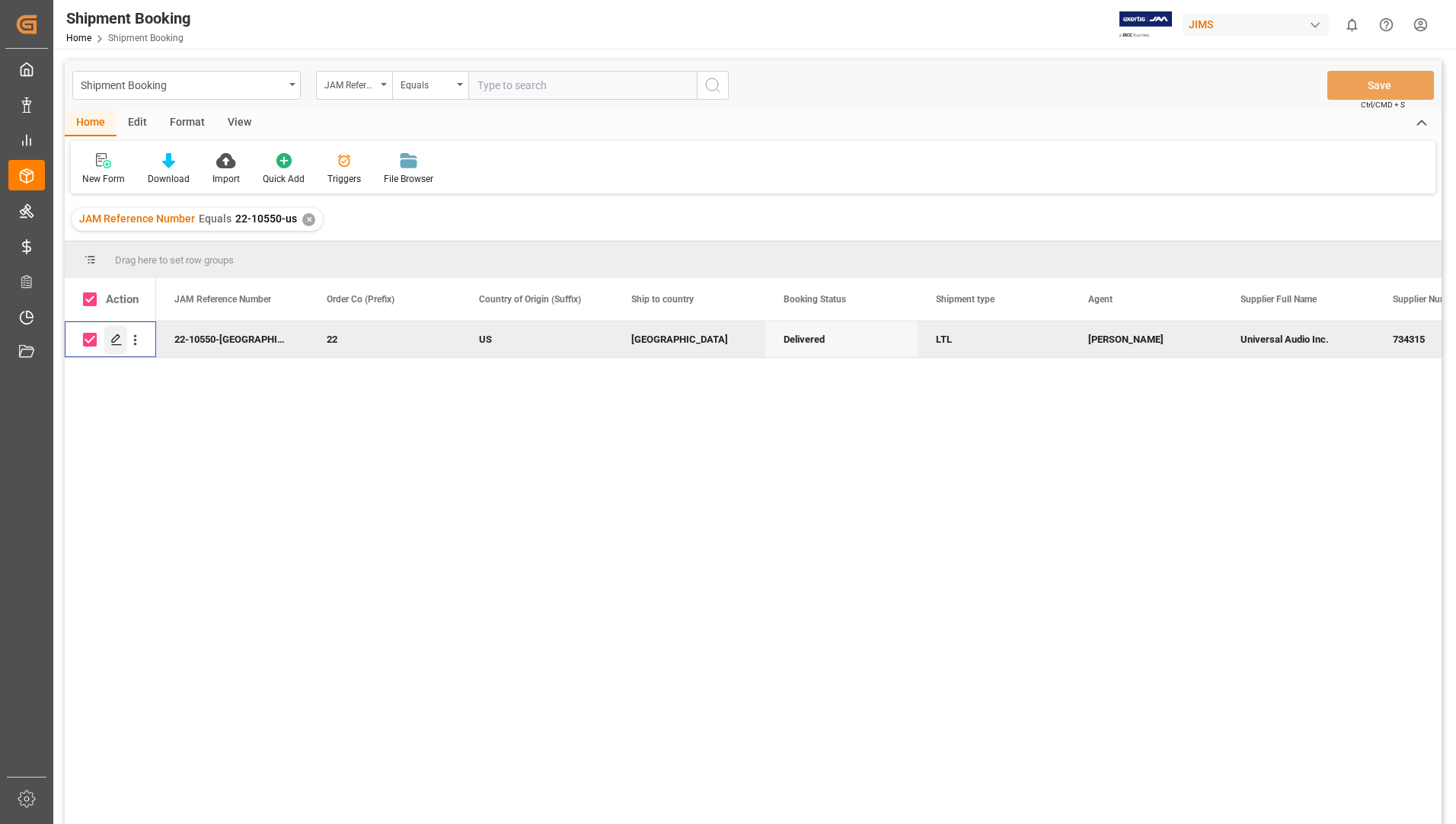
click at [116, 339] on icon "Press SPACE to deselect this row." at bounding box center [116, 340] width 13 height 13
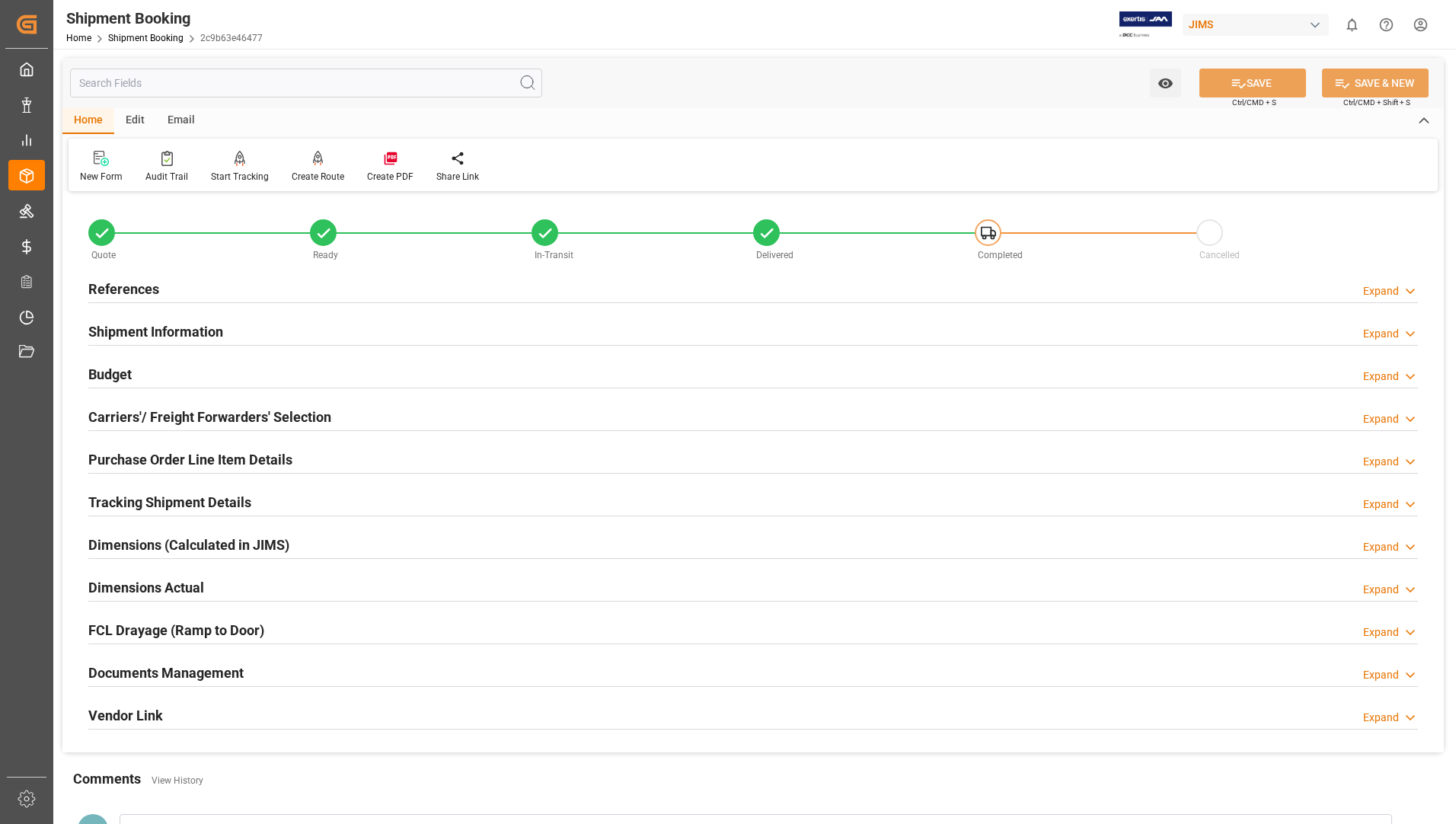
click at [174, 494] on h2 "Tracking Shipment Details" at bounding box center [170, 503] width 163 height 20
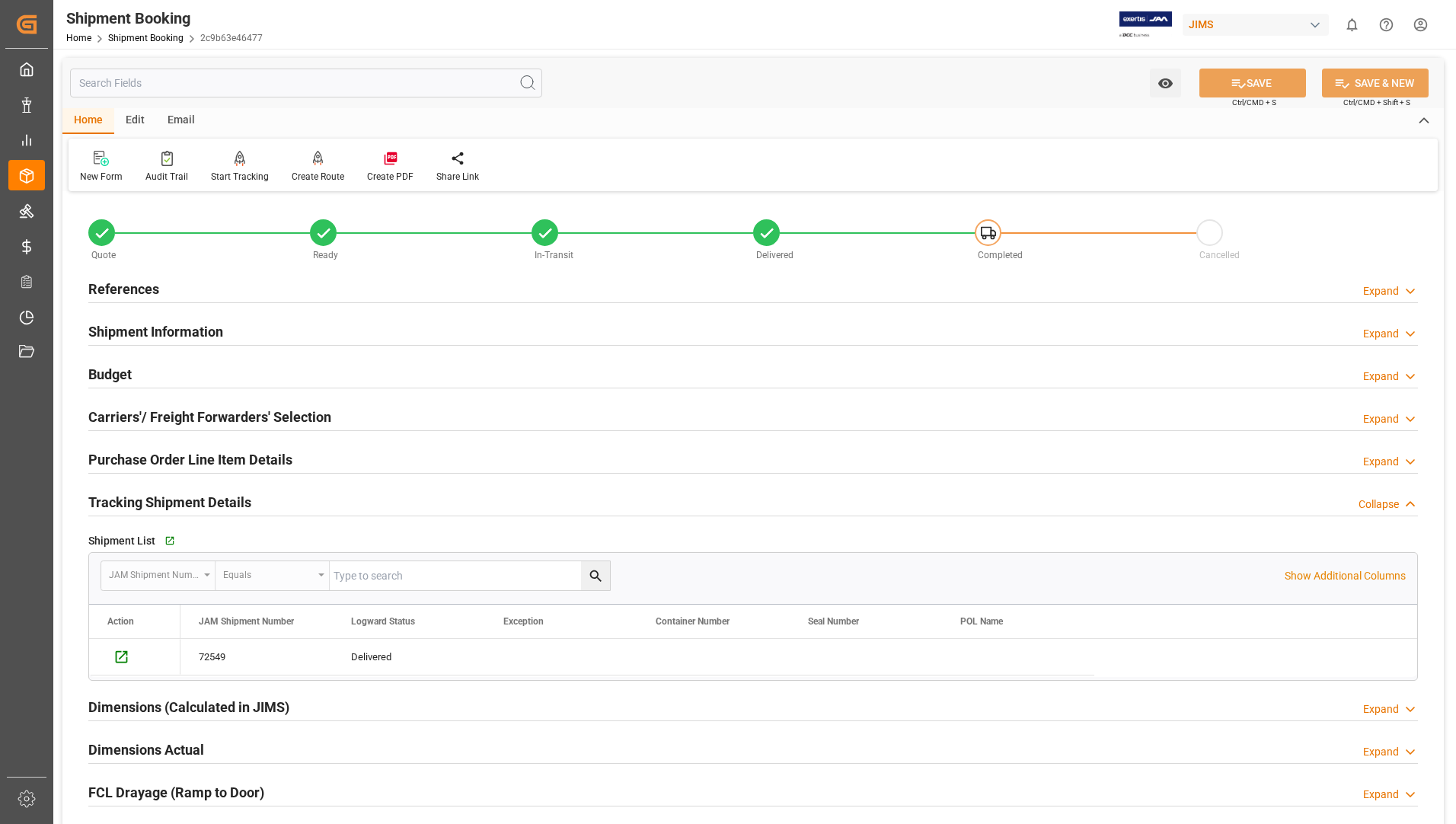
click at [274, 459] on h2 "Purchase Order Line Item Details" at bounding box center [190, 460] width 204 height 20
